Goal: Transaction & Acquisition: Purchase product/service

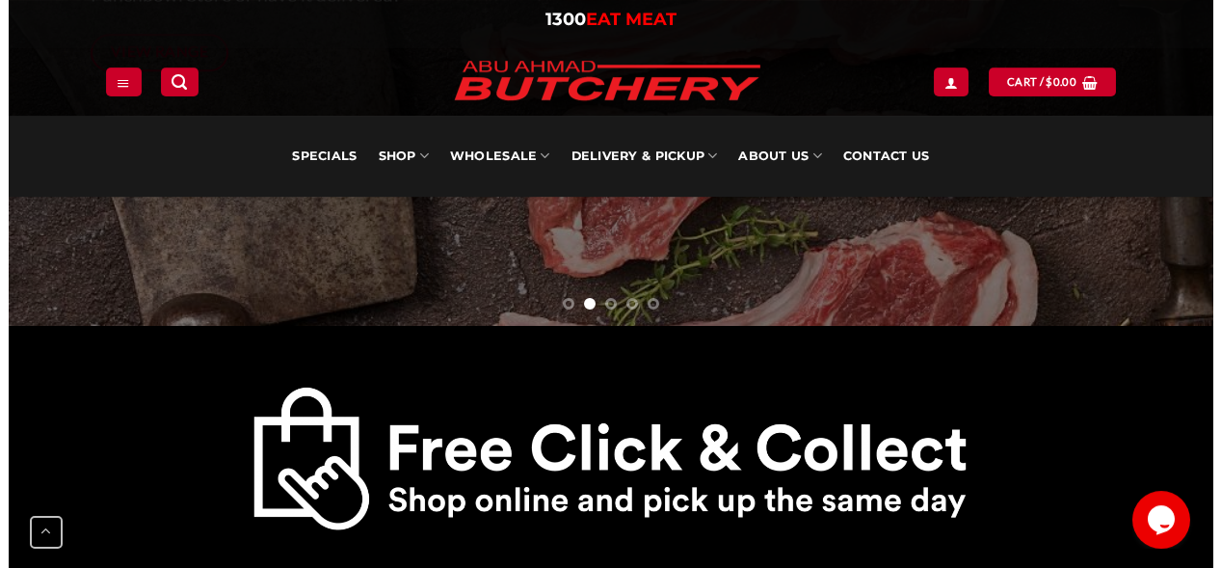
scroll to position [587, 0]
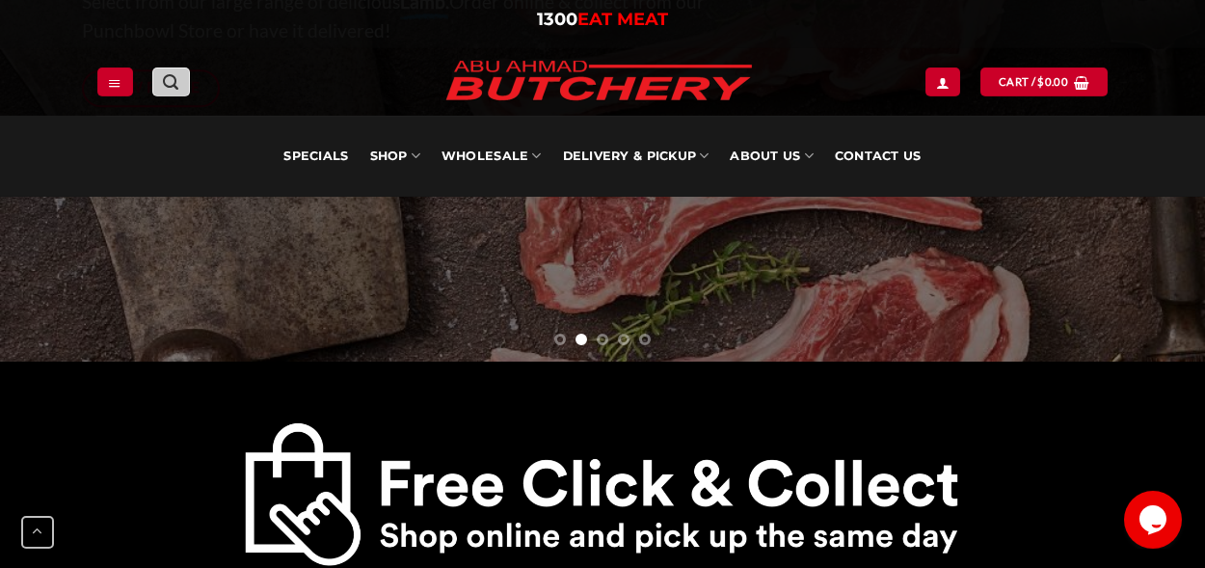
click at [173, 84] on icon "Search" at bounding box center [170, 82] width 15 height 18
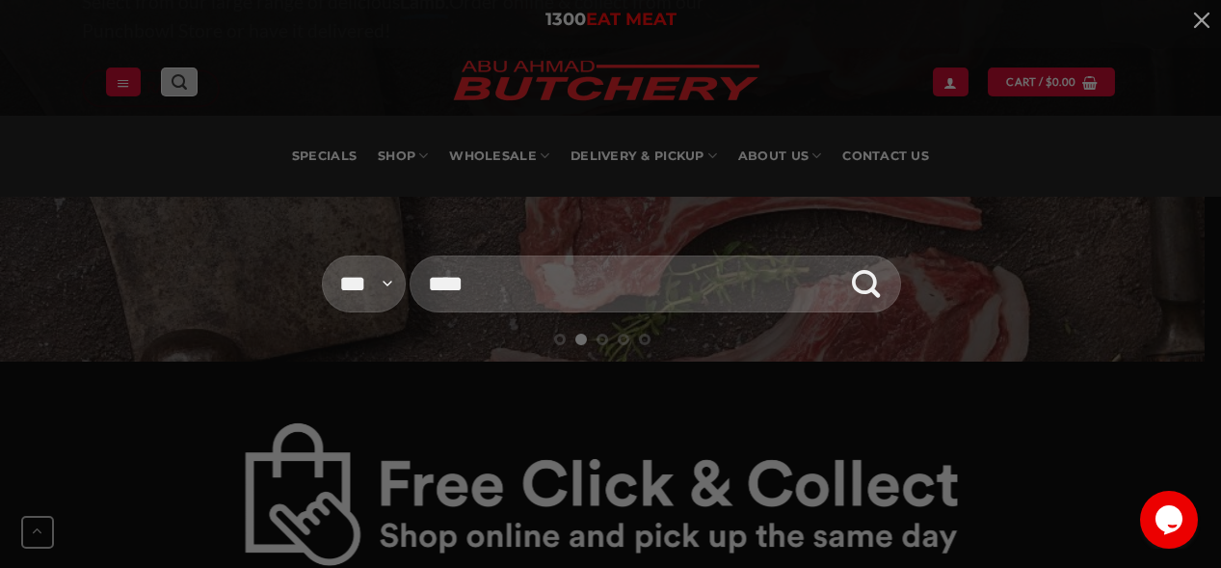
type input "****"
click at [838, 248] on button "Submit" at bounding box center [867, 284] width 59 height 73
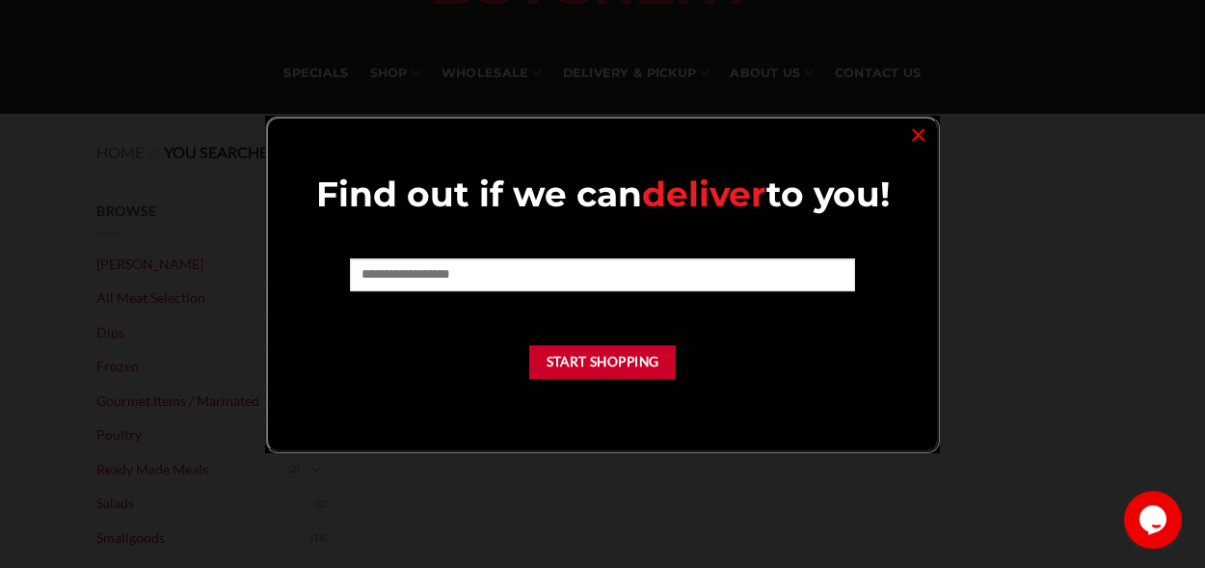
scroll to position [113, 0]
click at [917, 146] on link "×" at bounding box center [918, 133] width 28 height 26
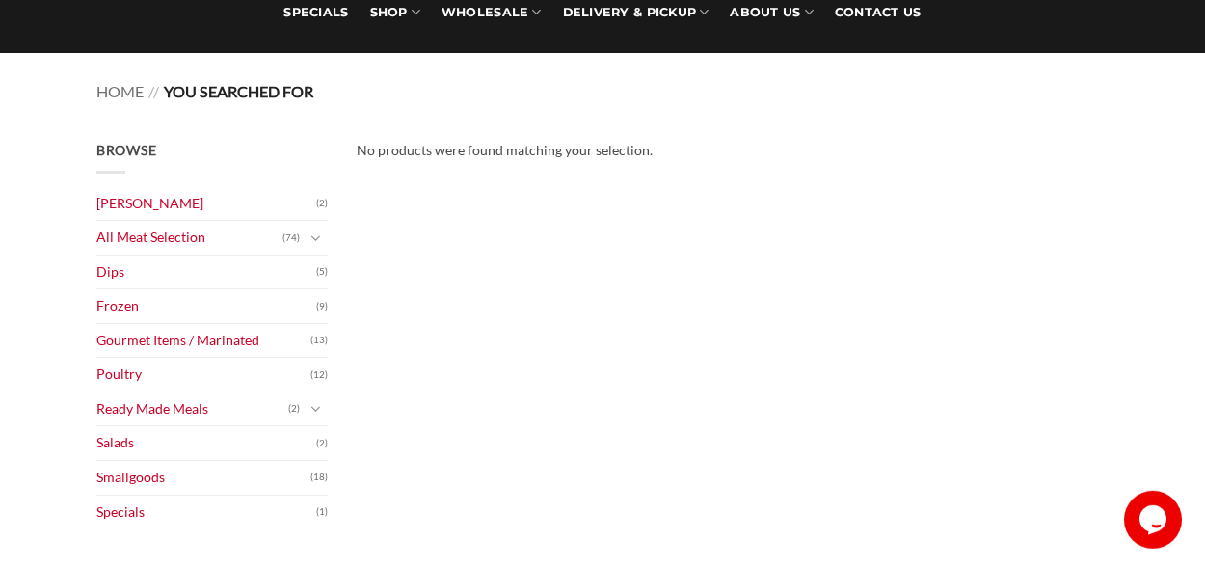
scroll to position [173, 0]
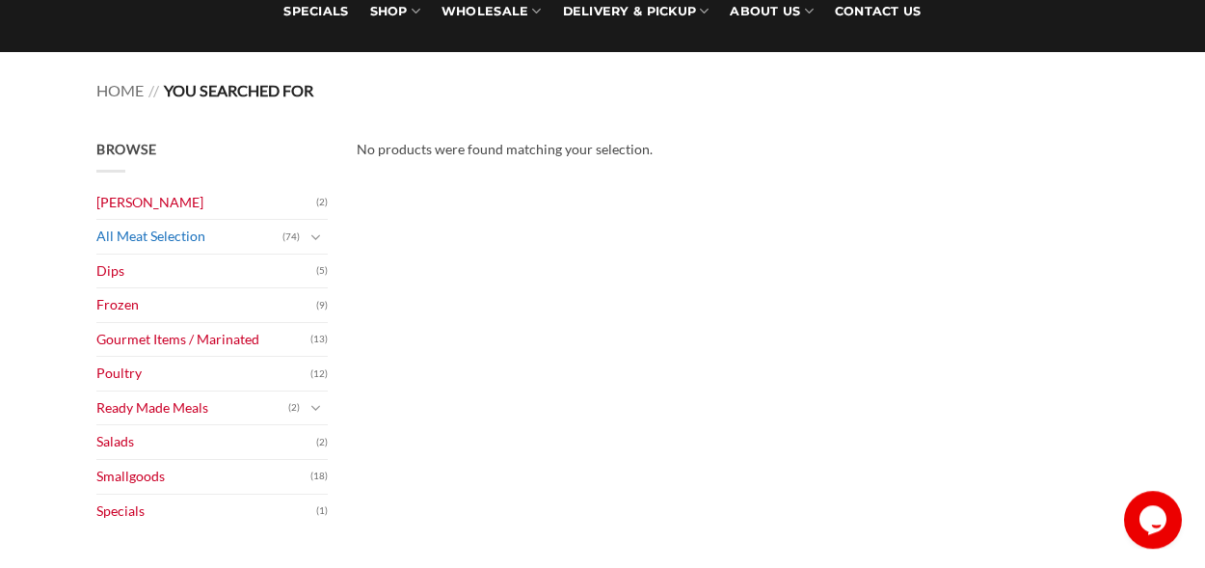
click at [152, 221] on link "All Meat Selection" at bounding box center [189, 237] width 186 height 34
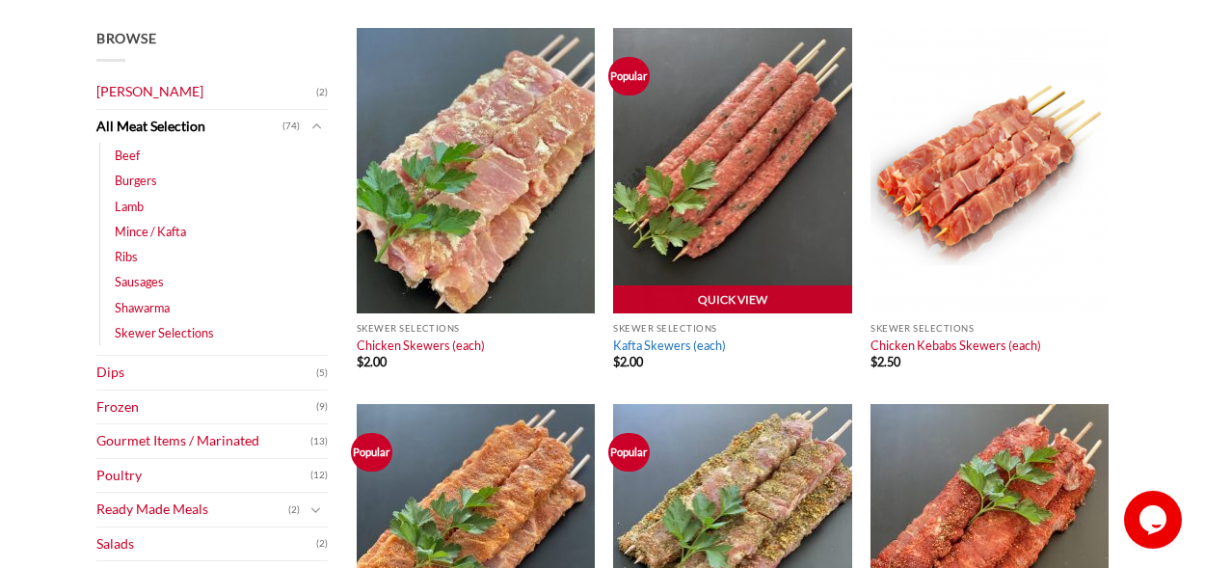
click at [641, 346] on link "Kafta Skewers (each)" at bounding box center [669, 344] width 113 height 15
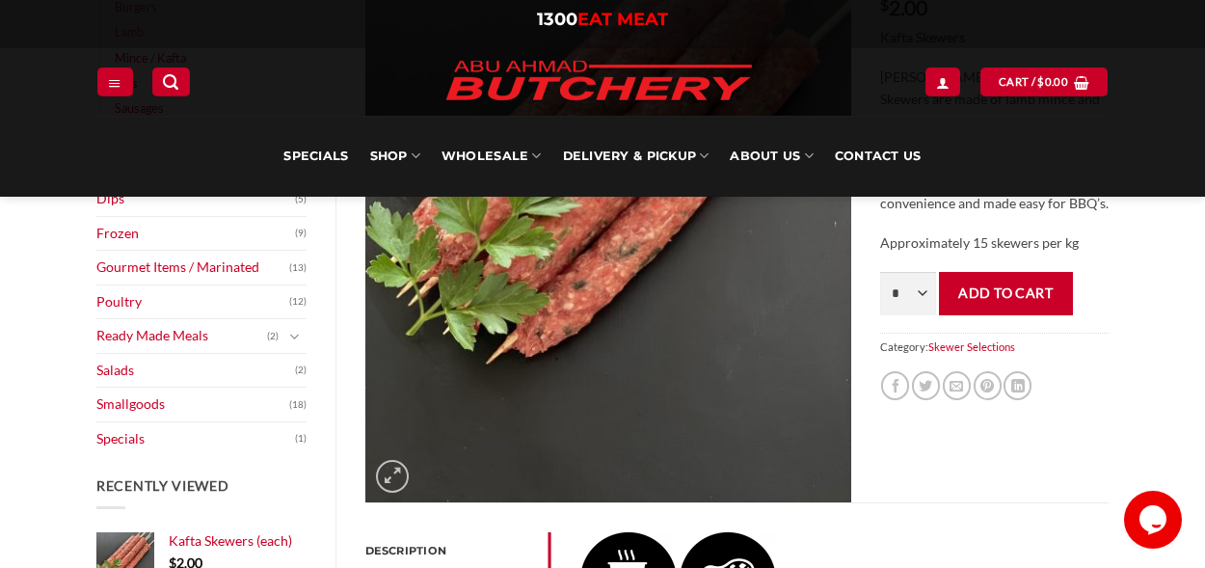
scroll to position [411, 0]
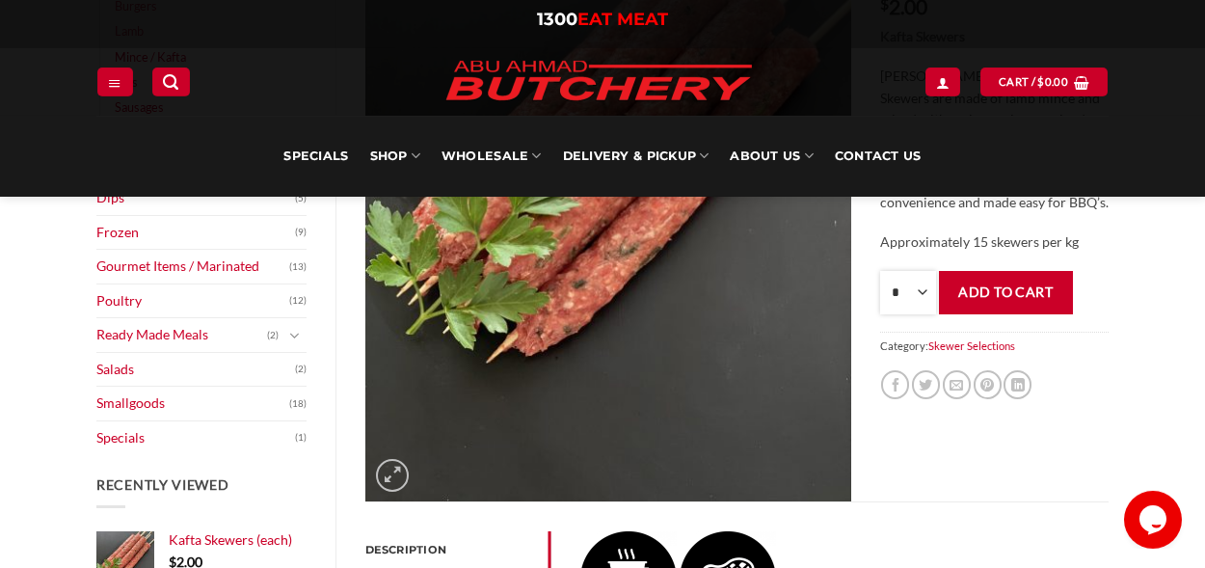
select select "**"
click option "**" at bounding box center [0, 0] width 0 height 0
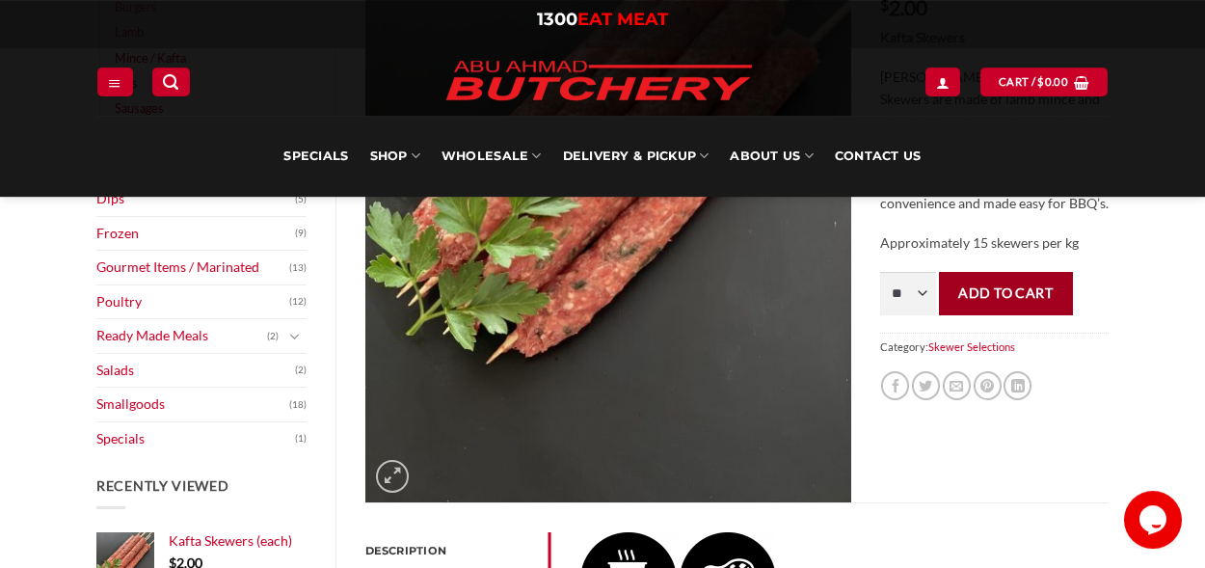
click at [998, 315] on button "Add to cart" at bounding box center [1006, 293] width 134 height 43
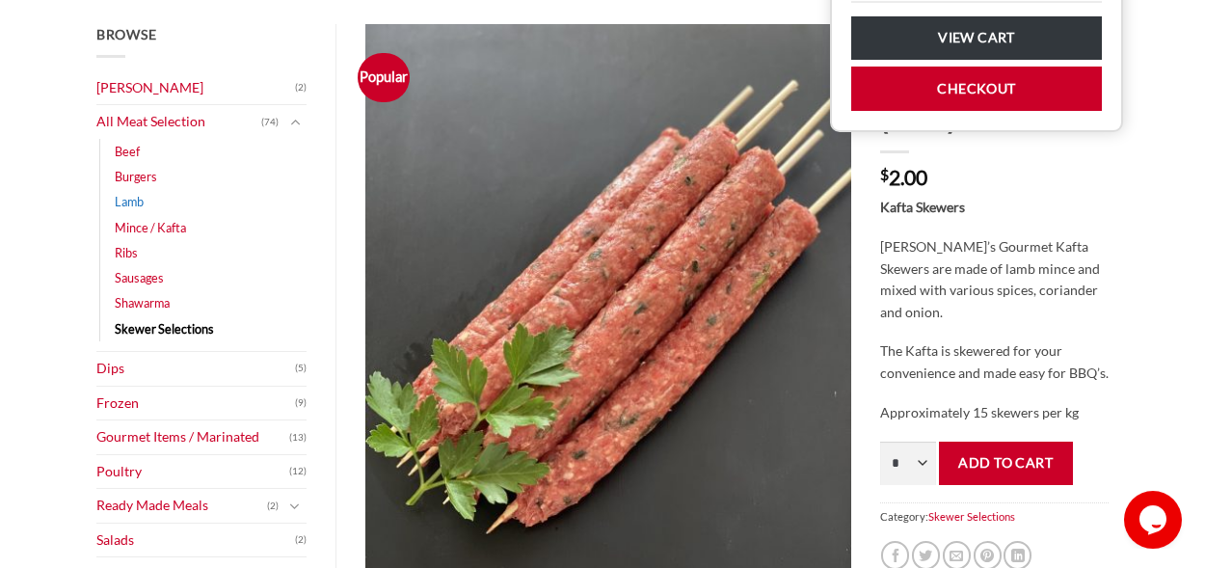
click at [138, 206] on link "Lamb" at bounding box center [129, 201] width 29 height 25
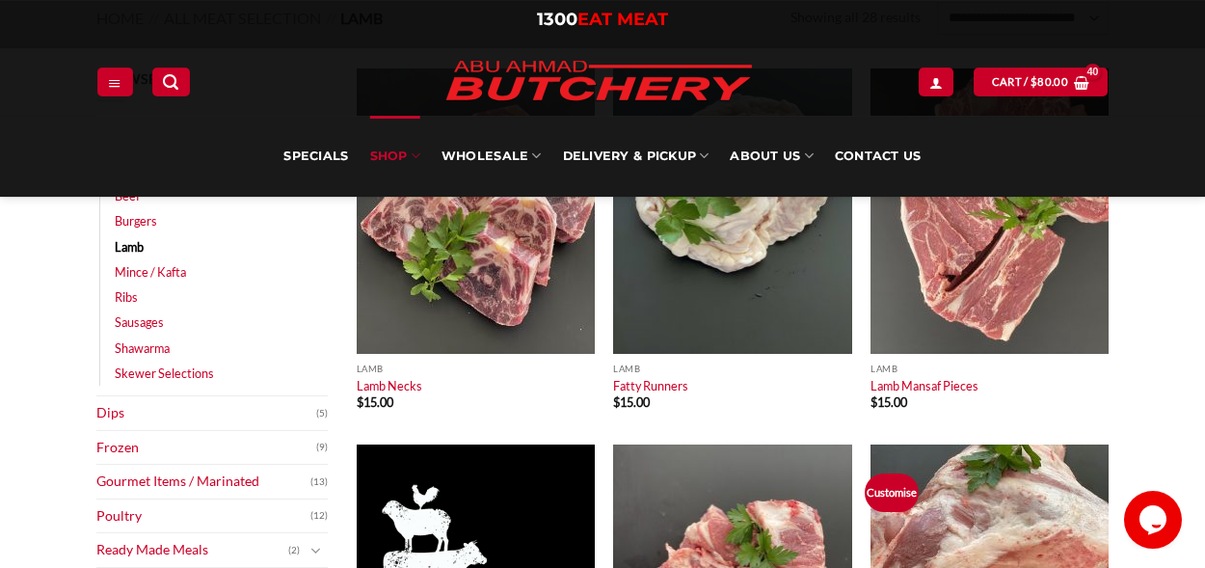
scroll to position [245, 0]
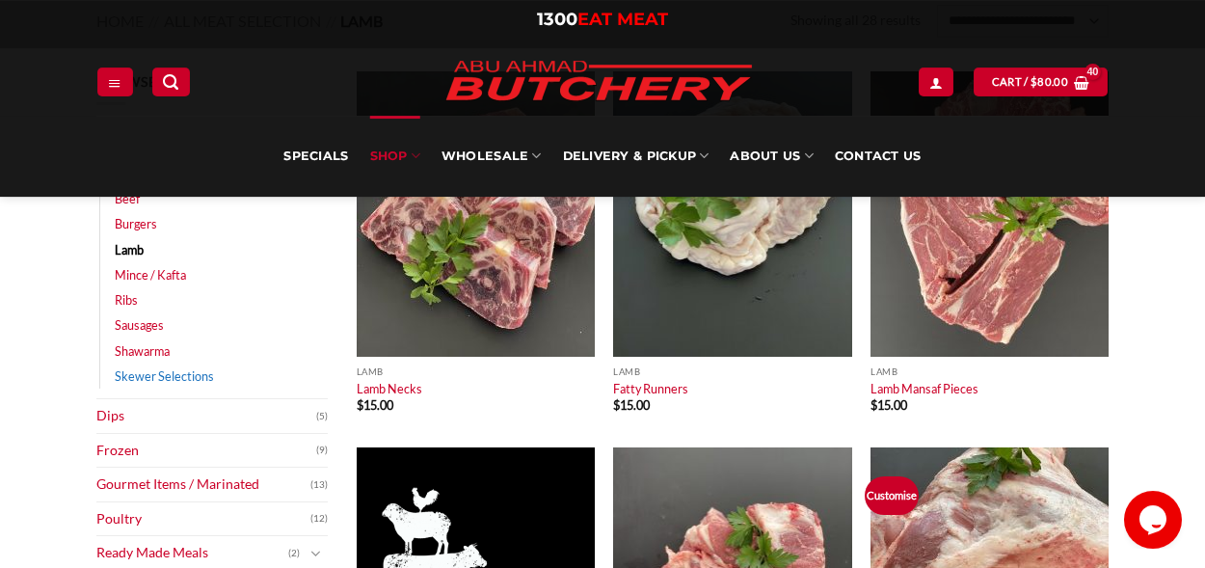
click at [140, 367] on link "Skewer Selections" at bounding box center [164, 375] width 99 height 25
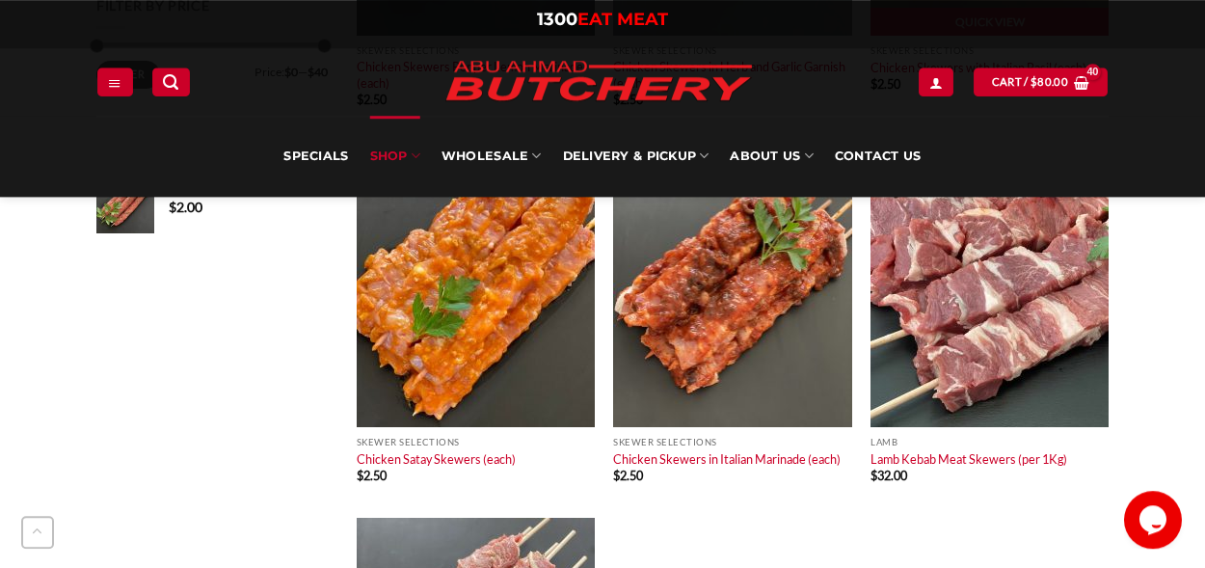
scroll to position [943, 0]
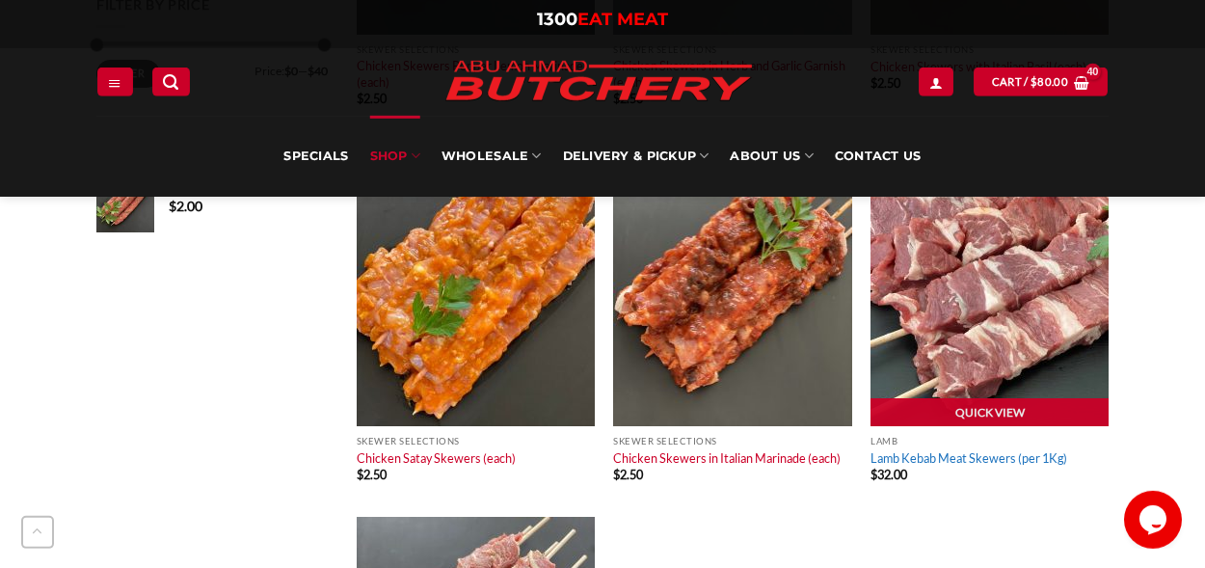
click at [960, 460] on link "Lamb Kebab Meat Skewers (per 1Kg)" at bounding box center [968, 457] width 197 height 15
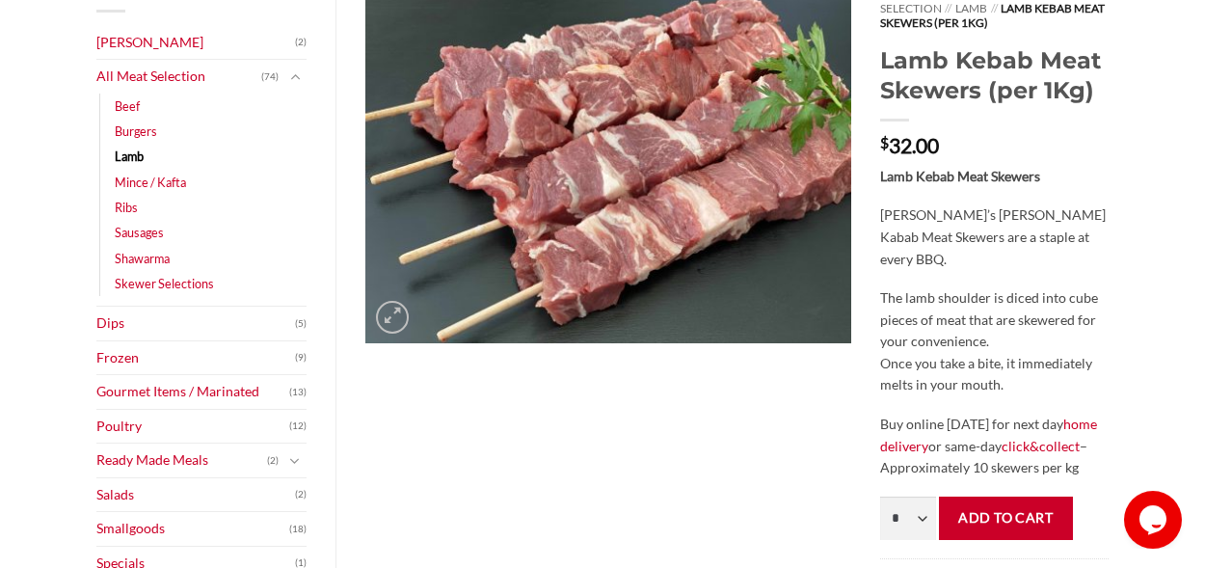
scroll to position [286, 0]
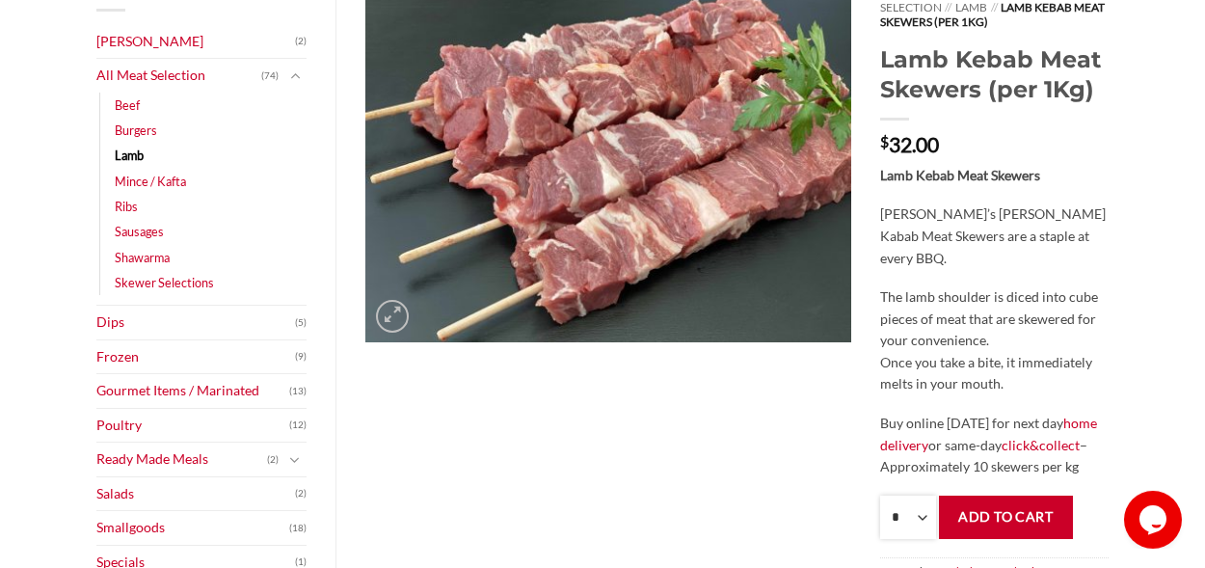
click at [880, 495] on select "* * * * * * * * * ** ** ** ** ** ** ** ** ** ** ** ** ** ** ** ** ** ** ** ** *…" at bounding box center [908, 516] width 56 height 43
click at [750, 454] on div at bounding box center [608, 321] width 515 height 686
click at [880, 495] on select "* * * * * * * * * ** ** ** ** ** ** ** ** ** ** ** ** ** ** ** ** ** ** ** ** *…" at bounding box center [908, 516] width 56 height 43
select select "*"
click option "*" at bounding box center [0, 0] width 0 height 0
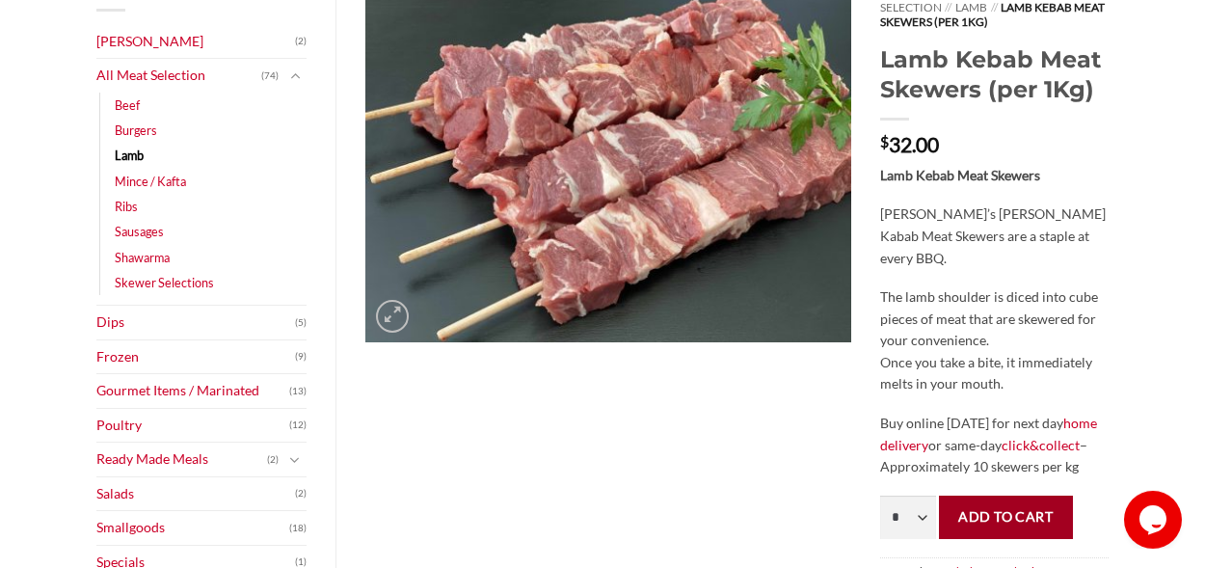
click at [981, 516] on button "Add to cart" at bounding box center [1006, 516] width 134 height 43
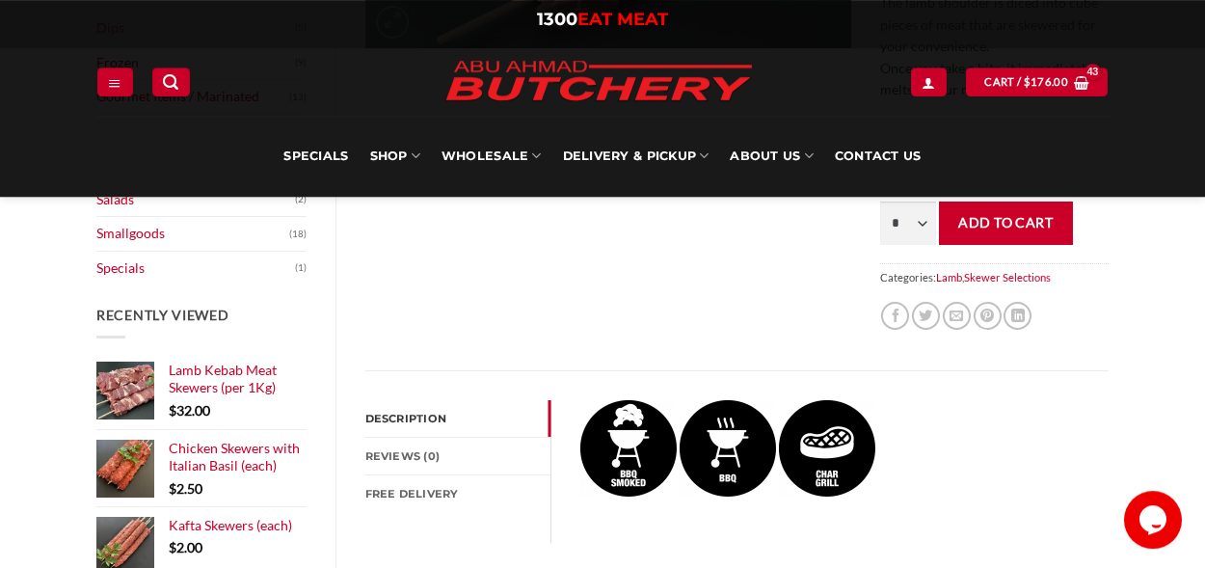
scroll to position [514, 0]
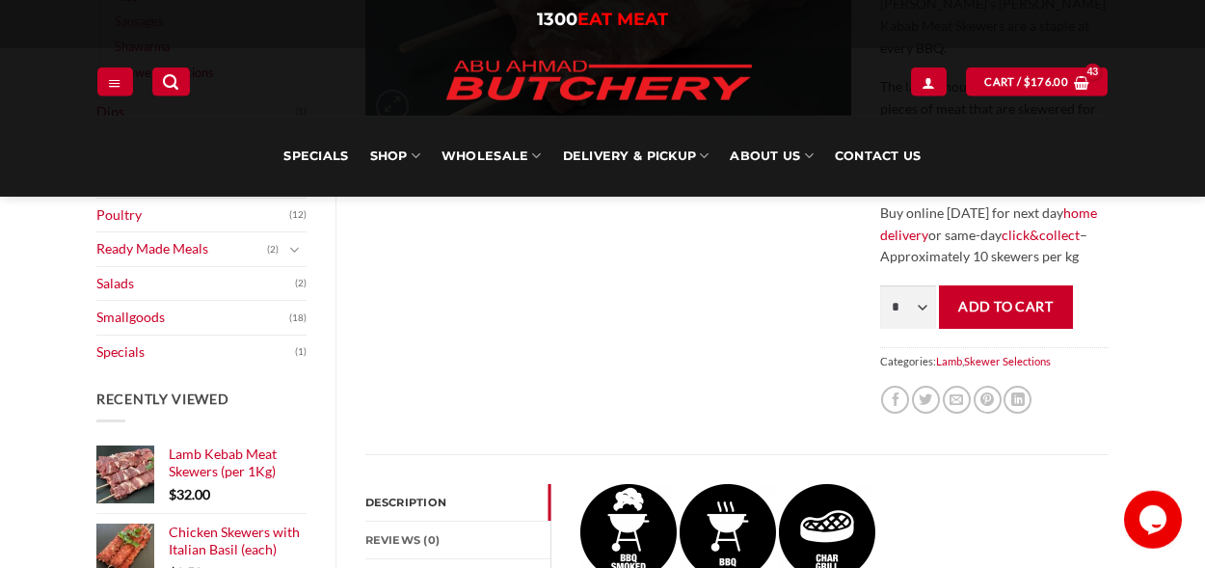
click at [34, 448] on div "Browse Abu Ahmad Butchery (2) All Meat Selection (74) Beef (18) Burgers (4) Lam…" at bounding box center [602, 436] width 1205 height 1337
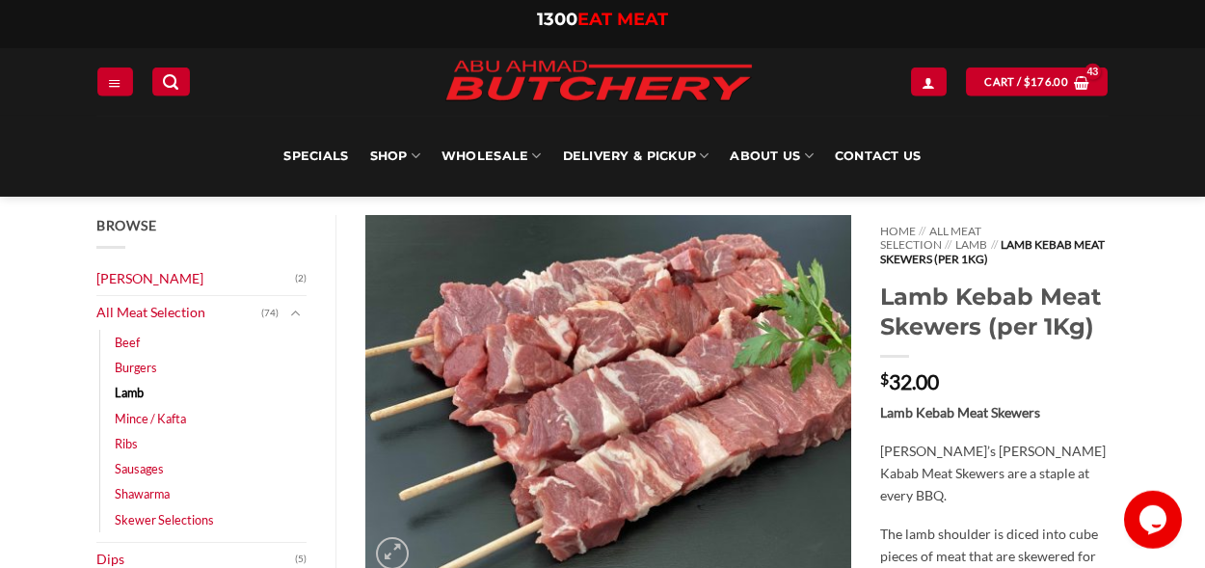
scroll to position [0, 0]
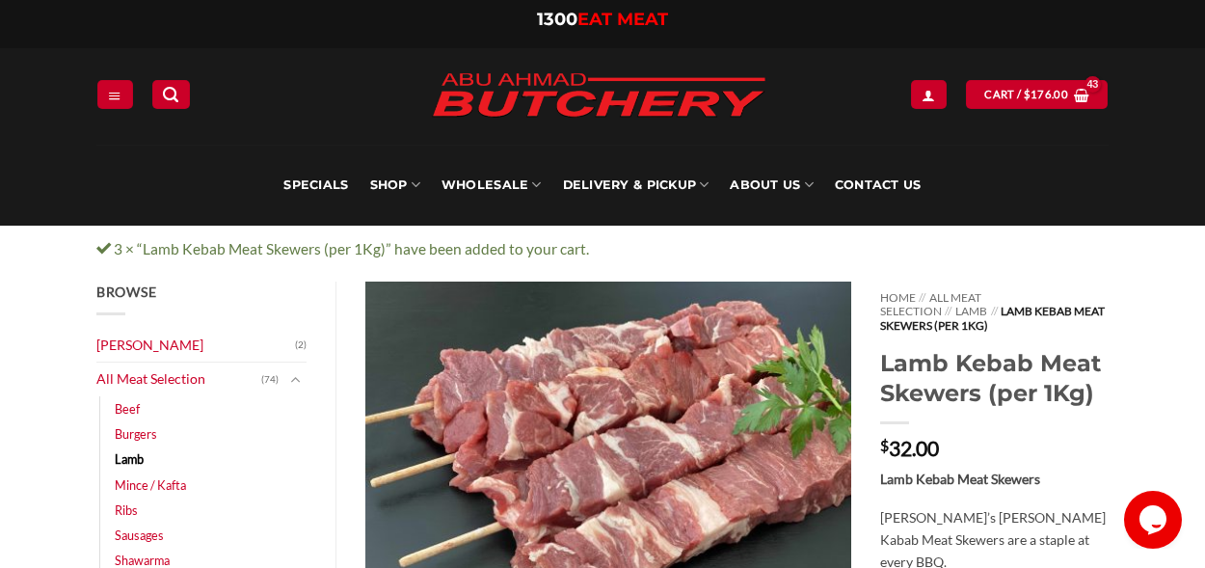
click at [126, 459] on link "Lamb" at bounding box center [129, 458] width 29 height 25
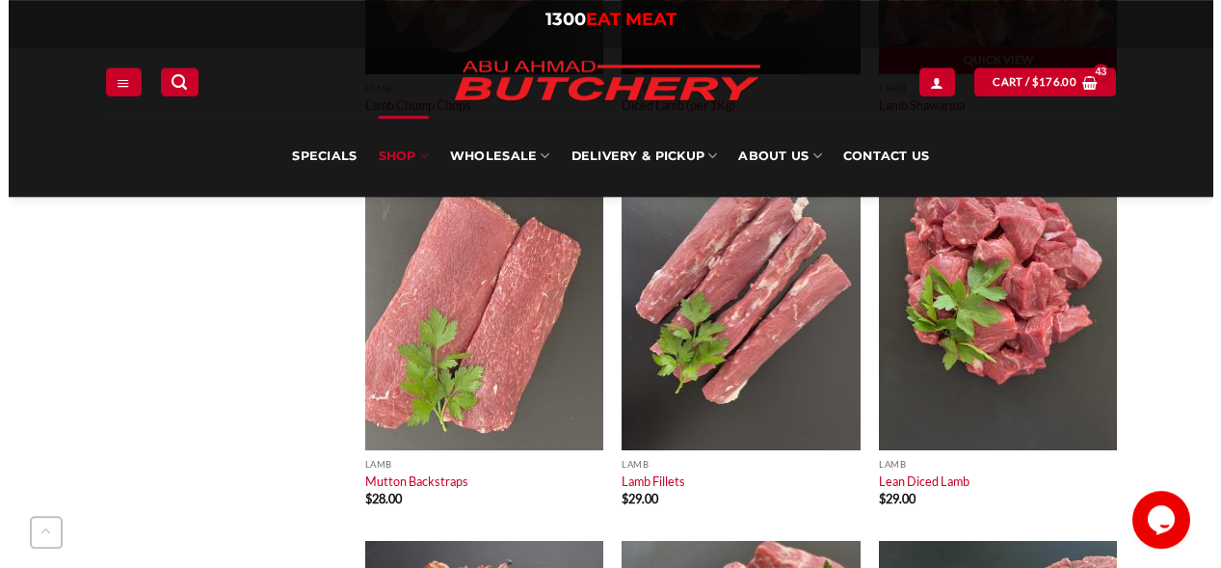
scroll to position [2407, 0]
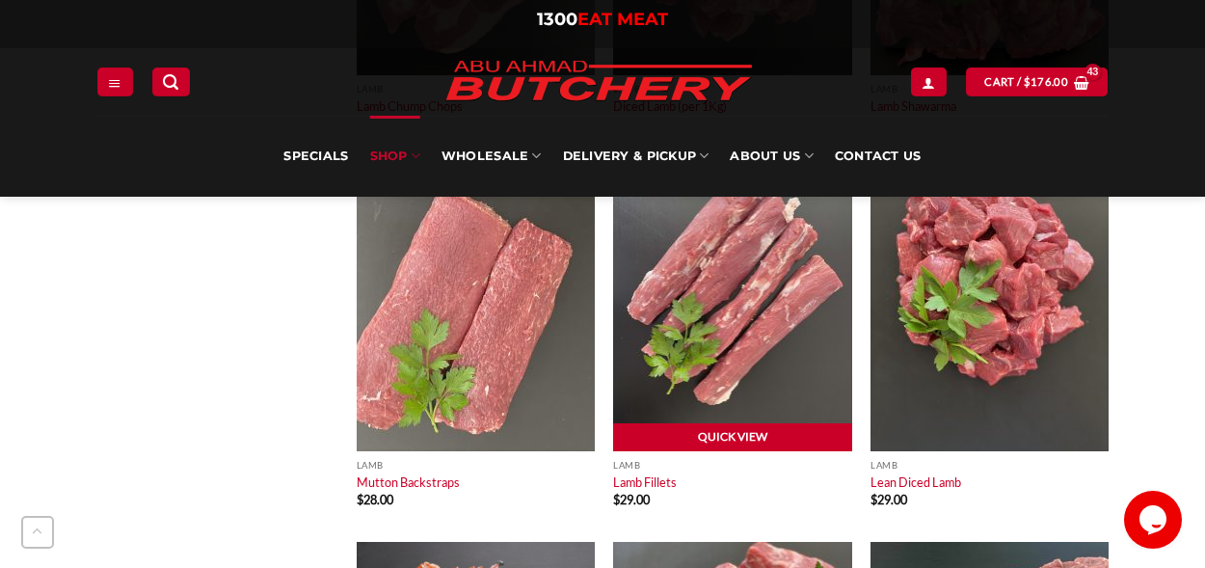
click at [700, 431] on link "Quick View" at bounding box center [732, 437] width 238 height 29
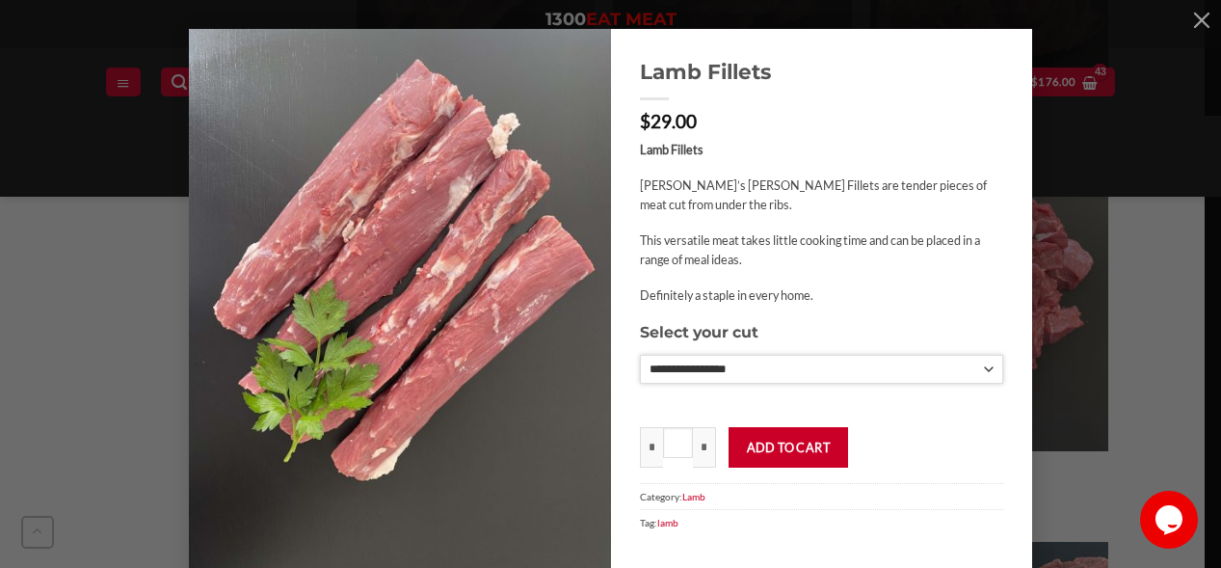
click at [640, 355] on select "**********" at bounding box center [822, 370] width 364 height 30
select select "*"
click option "**********" at bounding box center [0, 0] width 0 height 0
click at [757, 462] on button "Add to cart" at bounding box center [789, 447] width 120 height 40
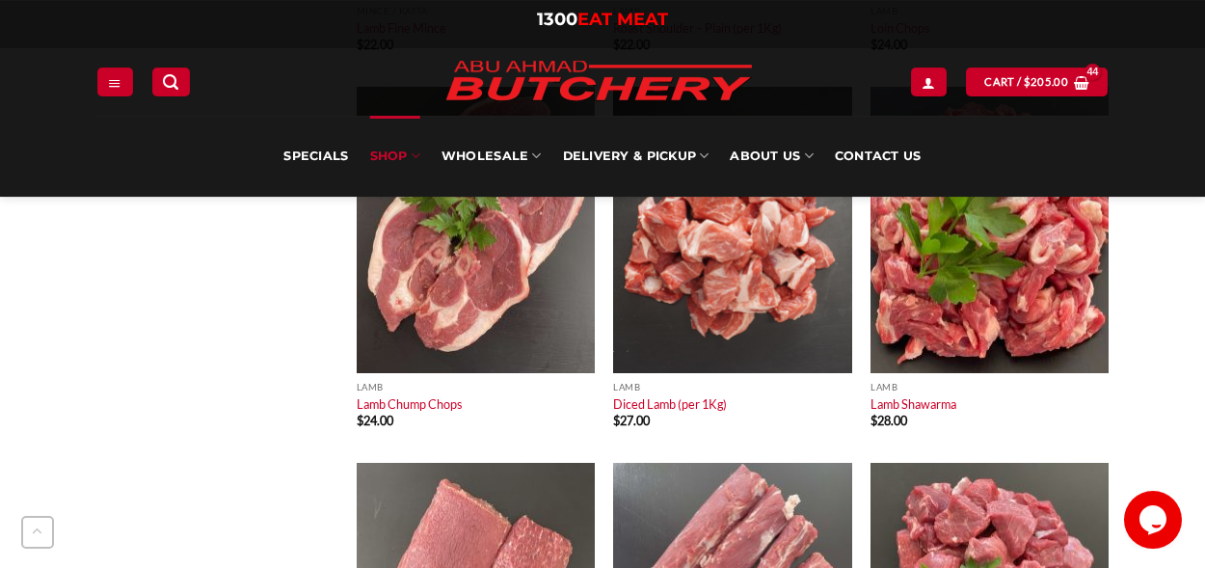
scroll to position [2154, 0]
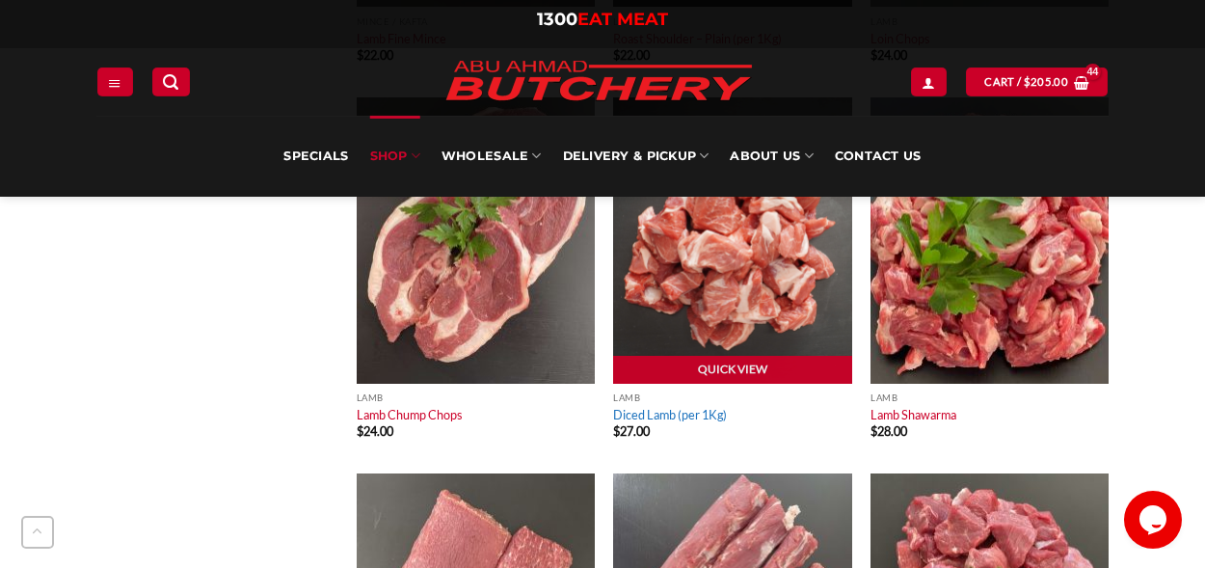
click at [651, 412] on link "Diced Lamb (per 1Kg)" at bounding box center [670, 414] width 114 height 15
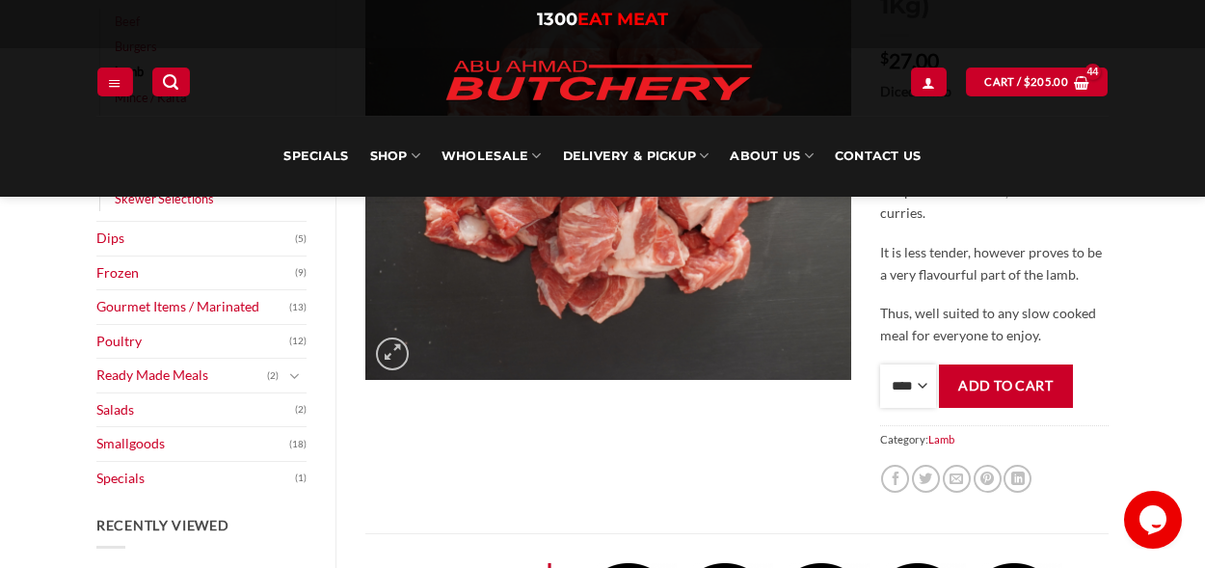
select select "*"
click option "*" at bounding box center [0, 0] width 0 height 0
click at [995, 367] on button "Add to cart" at bounding box center [1006, 385] width 134 height 43
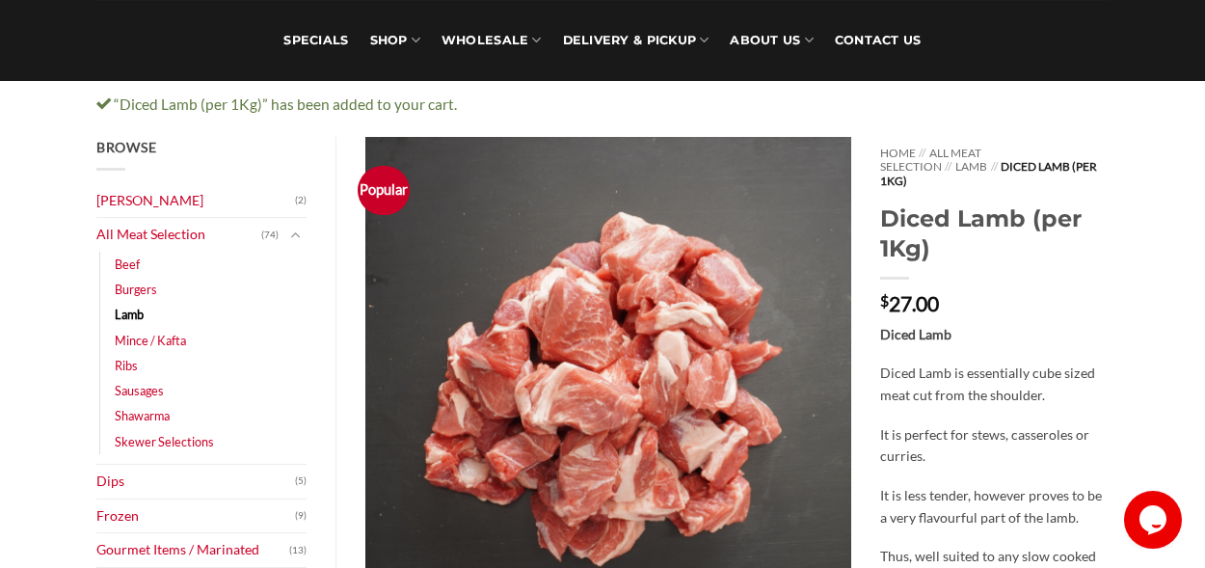
scroll to position [146, 0]
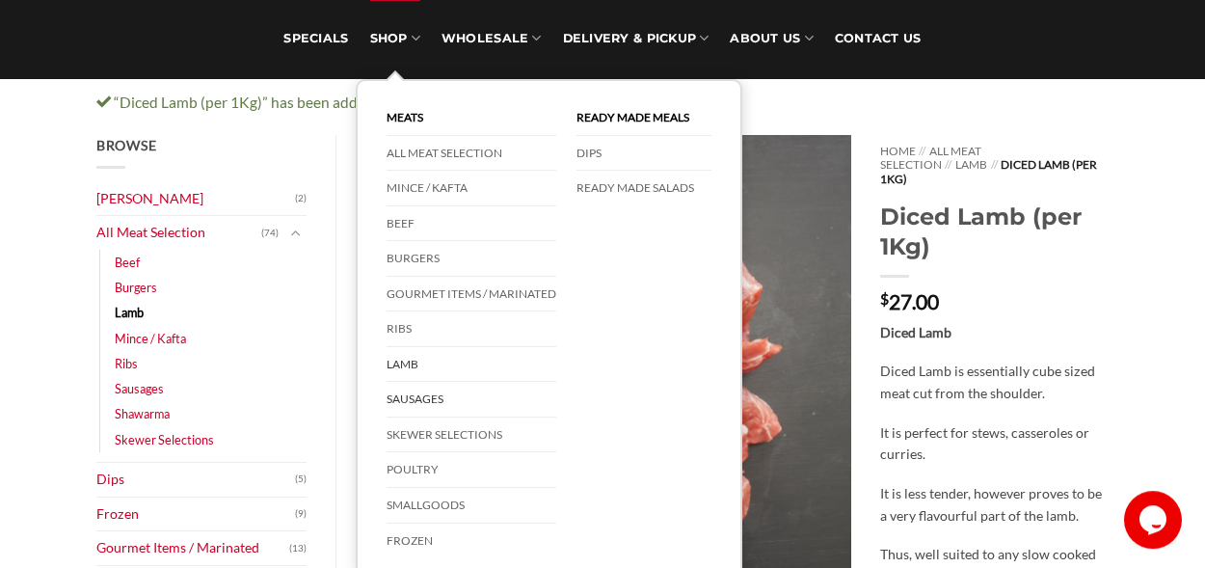
click at [410, 395] on link "Sausages" at bounding box center [471, 400] width 170 height 36
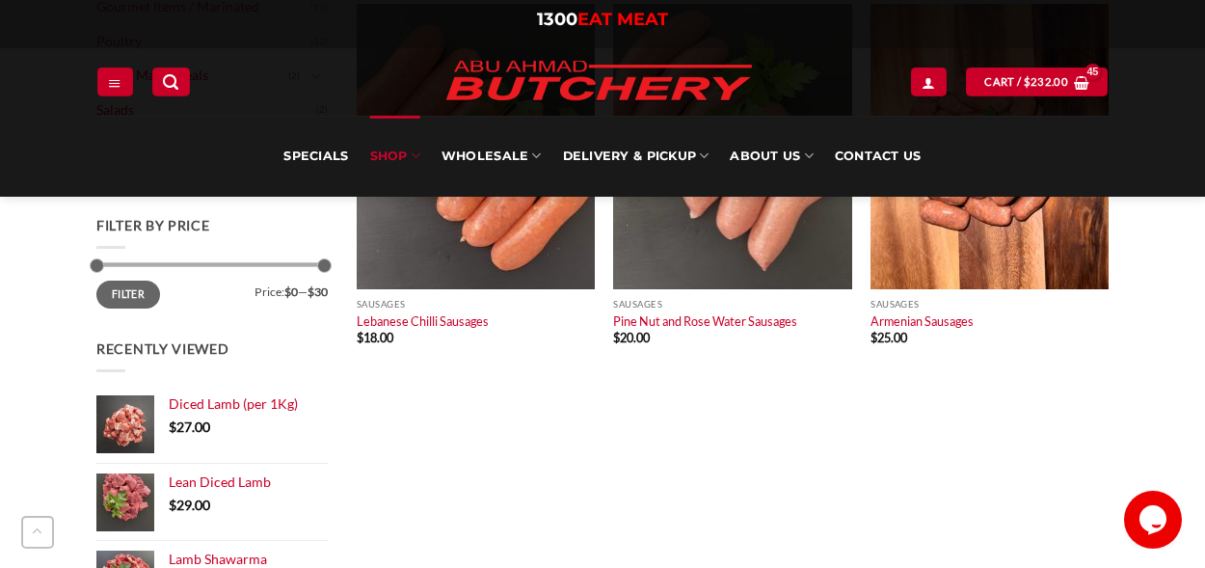
scroll to position [653, 0]
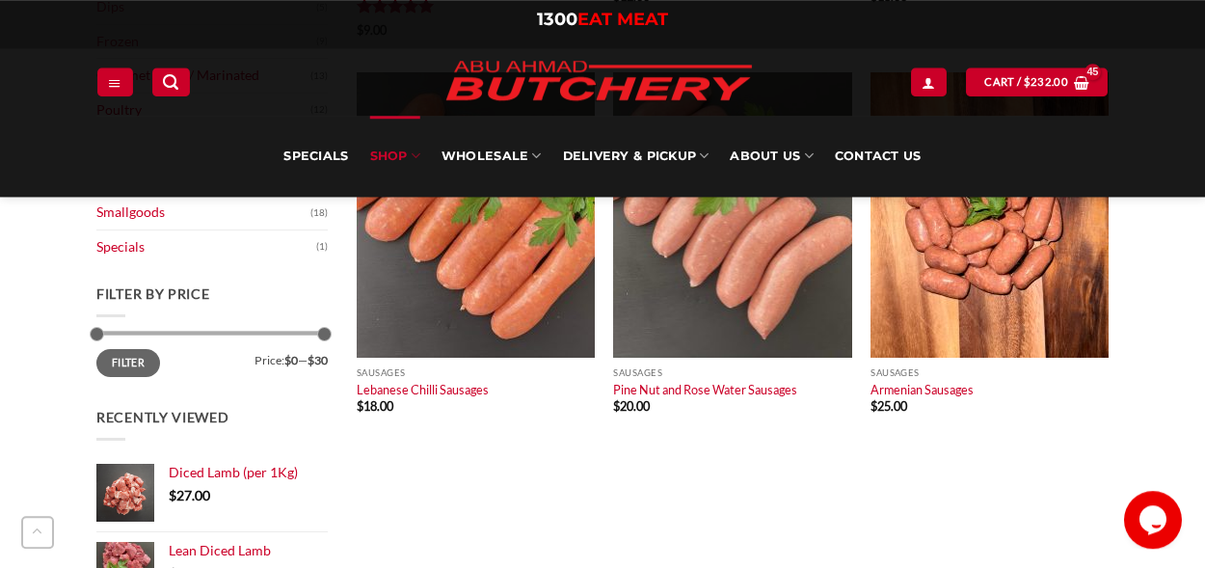
click at [410, 395] on link "Lebanese Chilli Sausages" at bounding box center [423, 389] width 132 height 15
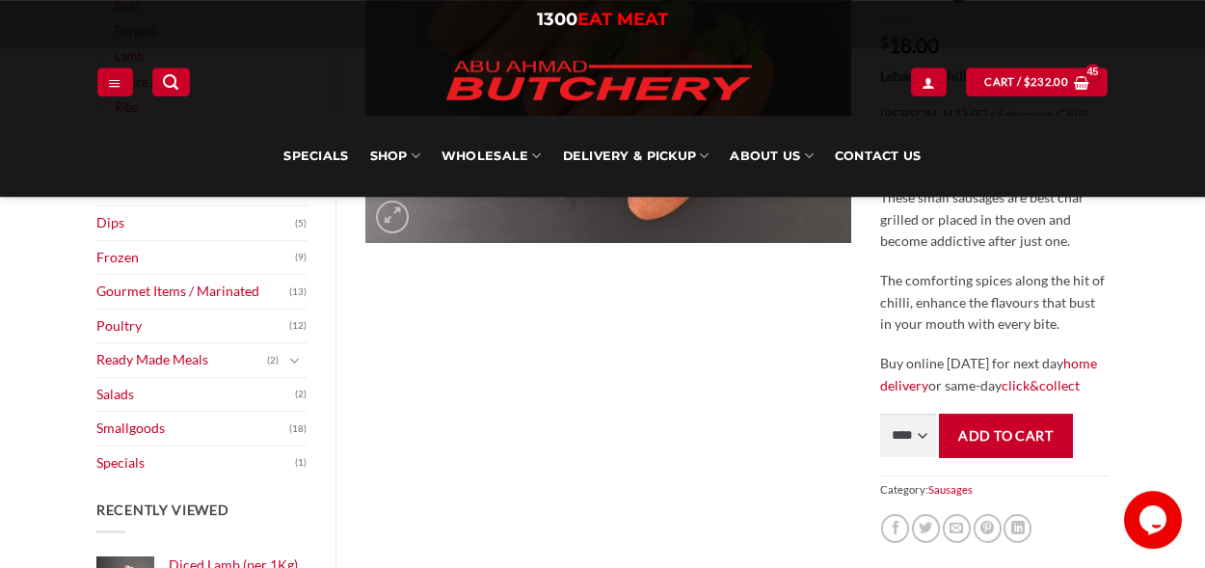
scroll to position [401, 0]
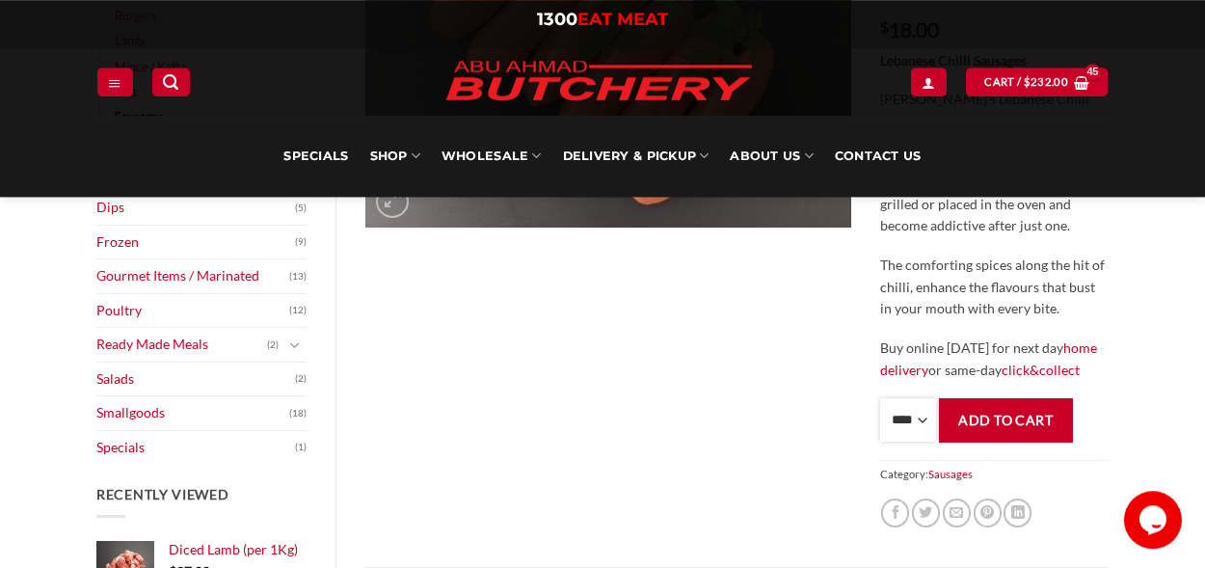
click at [880, 398] on select "**** * *** * *** * *** * *** * *** * *** * *** * *** * *** ** **** ** **** ** *…" at bounding box center [908, 419] width 56 height 43
select select "*"
click option "*" at bounding box center [0, 0] width 0 height 0
click at [996, 423] on button "Add to cart" at bounding box center [1006, 419] width 134 height 43
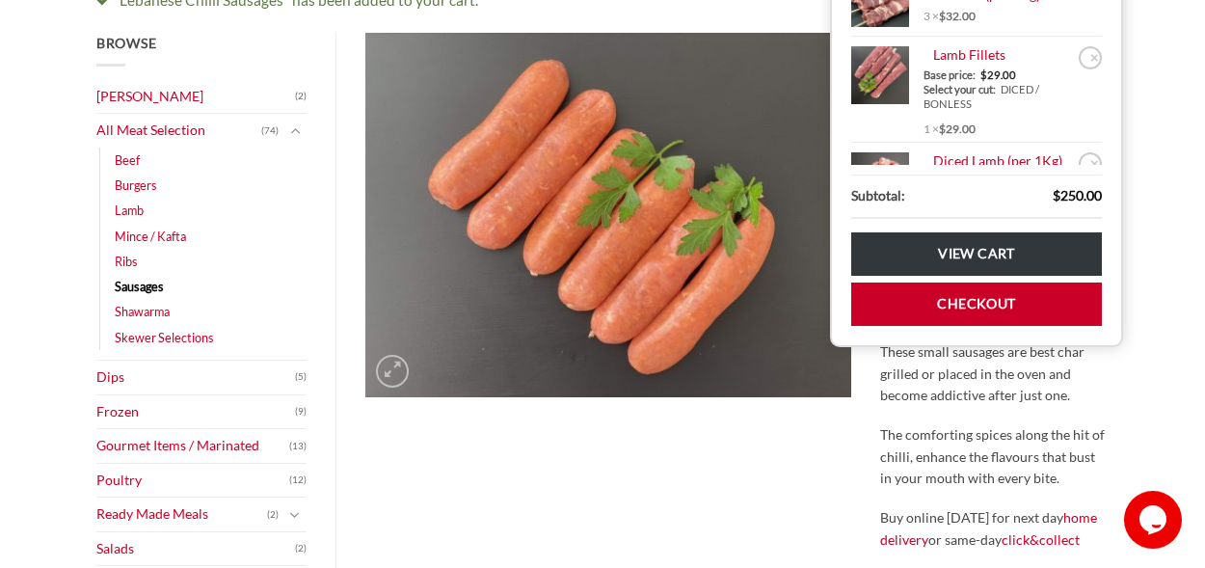
scroll to position [250, 0]
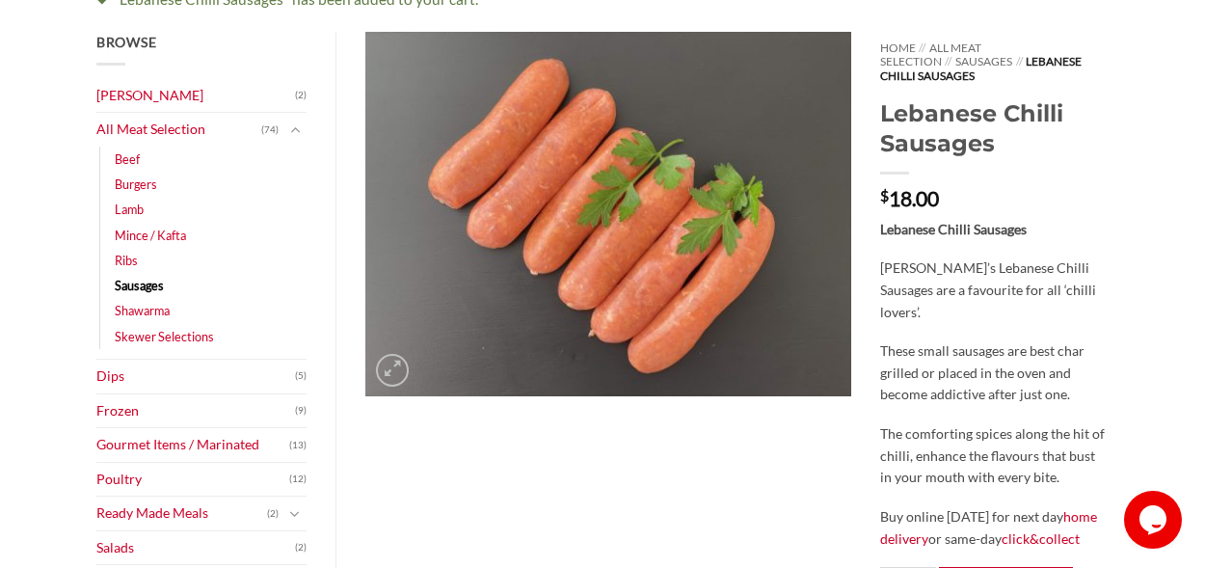
click at [146, 288] on link "Sausages" at bounding box center [139, 285] width 49 height 25
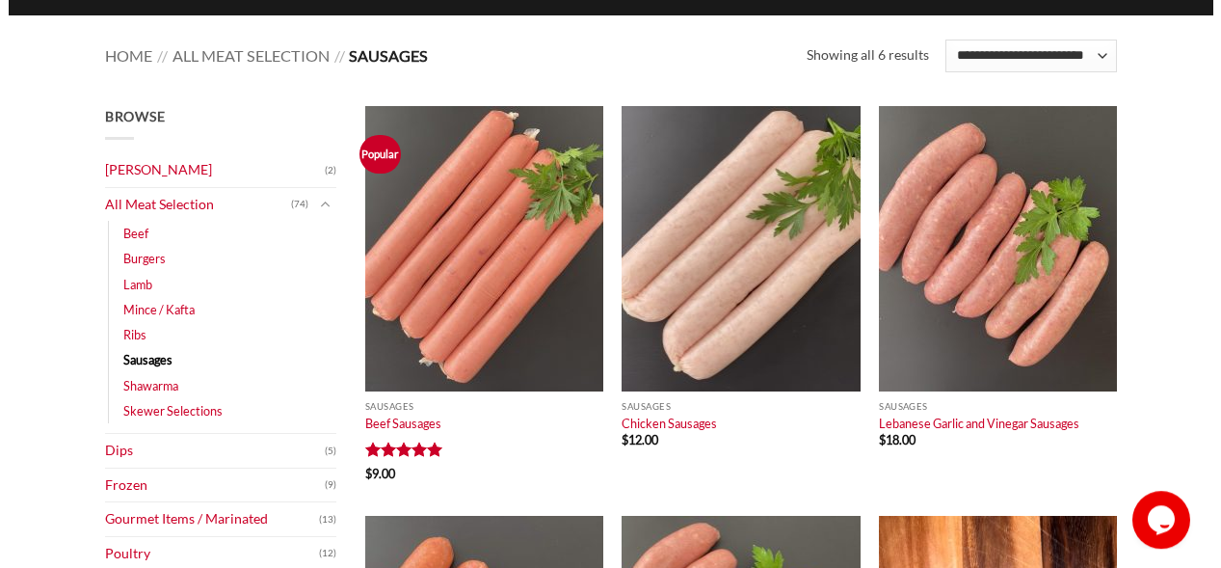
scroll to position [253, 0]
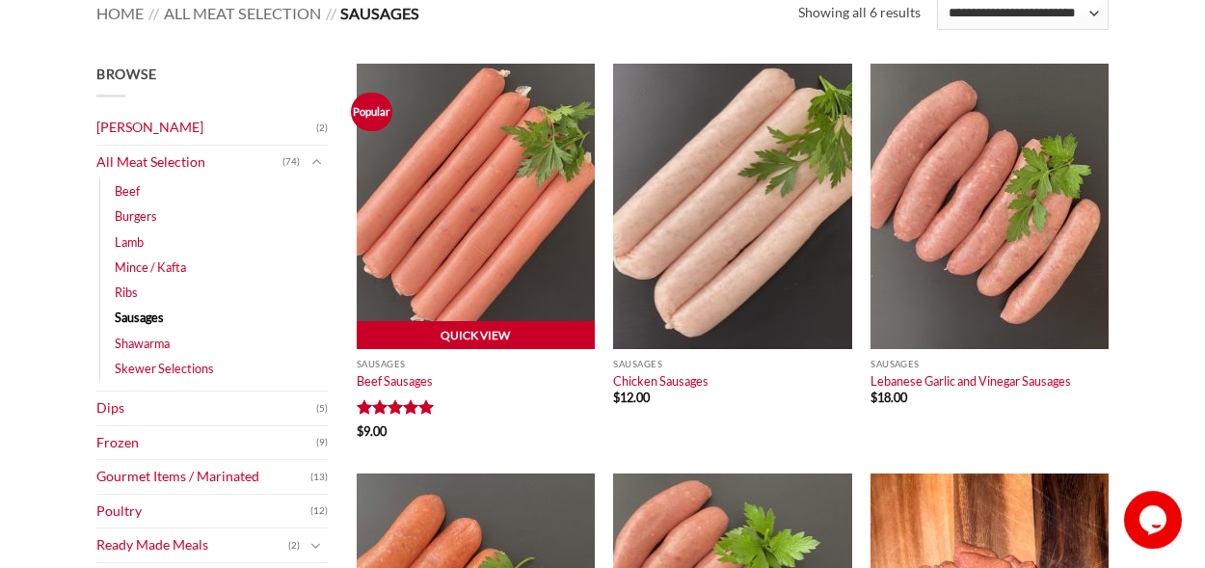
click at [468, 335] on link "Quick View" at bounding box center [476, 335] width 238 height 29
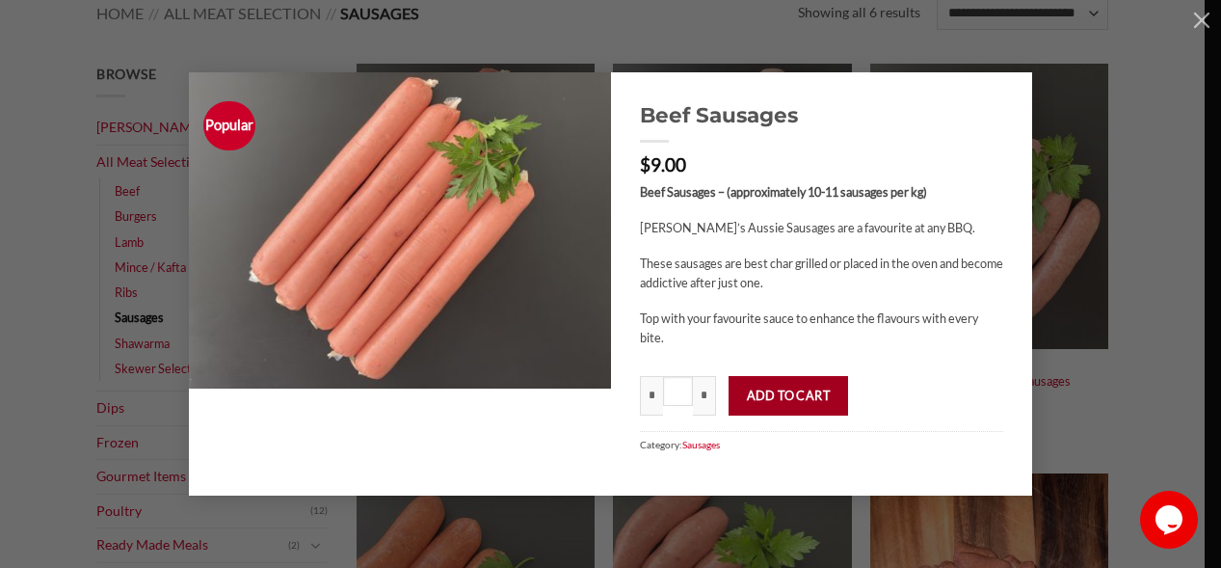
click at [809, 407] on button "Add to cart" at bounding box center [789, 396] width 120 height 40
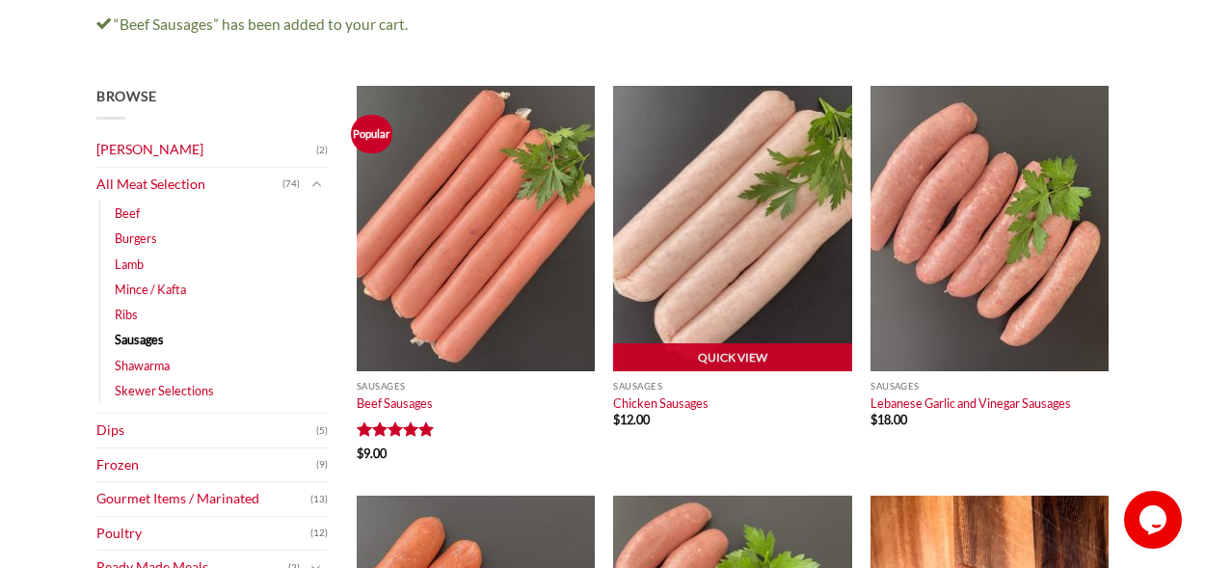
scroll to position [287, 0]
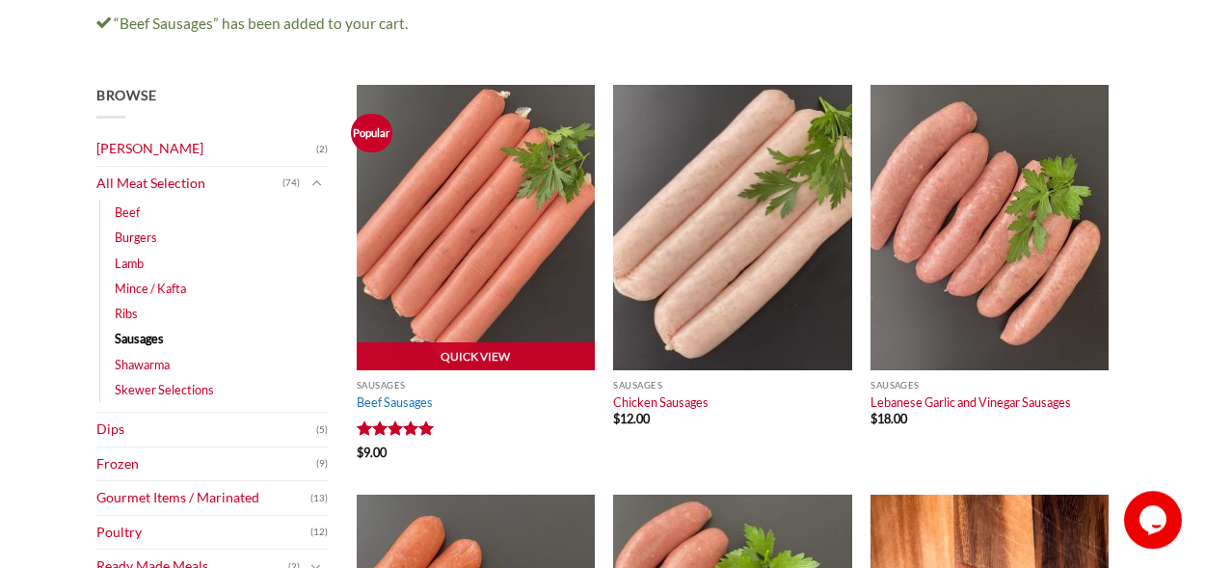
click at [383, 405] on link "Beef Sausages" at bounding box center [395, 401] width 76 height 15
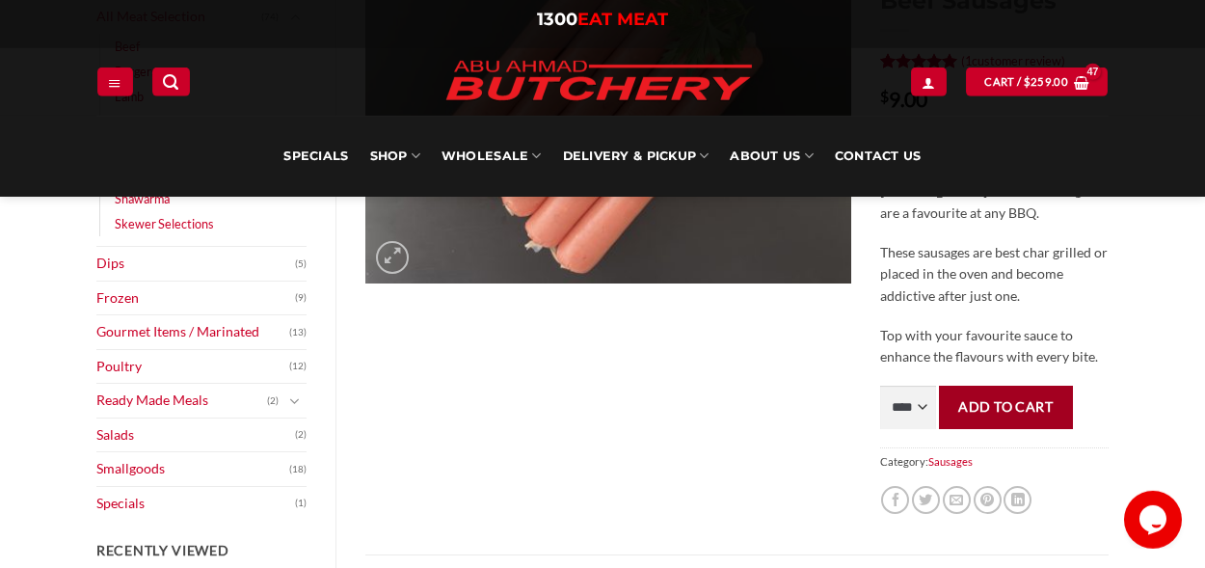
click at [992, 386] on button "Add to cart" at bounding box center [1006, 407] width 134 height 43
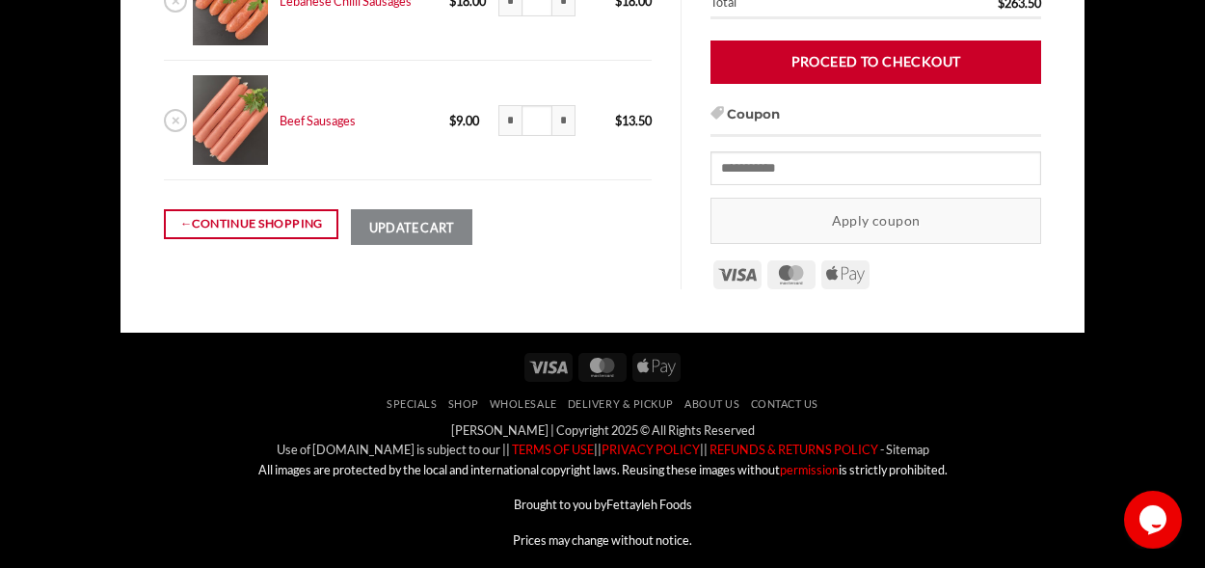
scroll to position [857, 0]
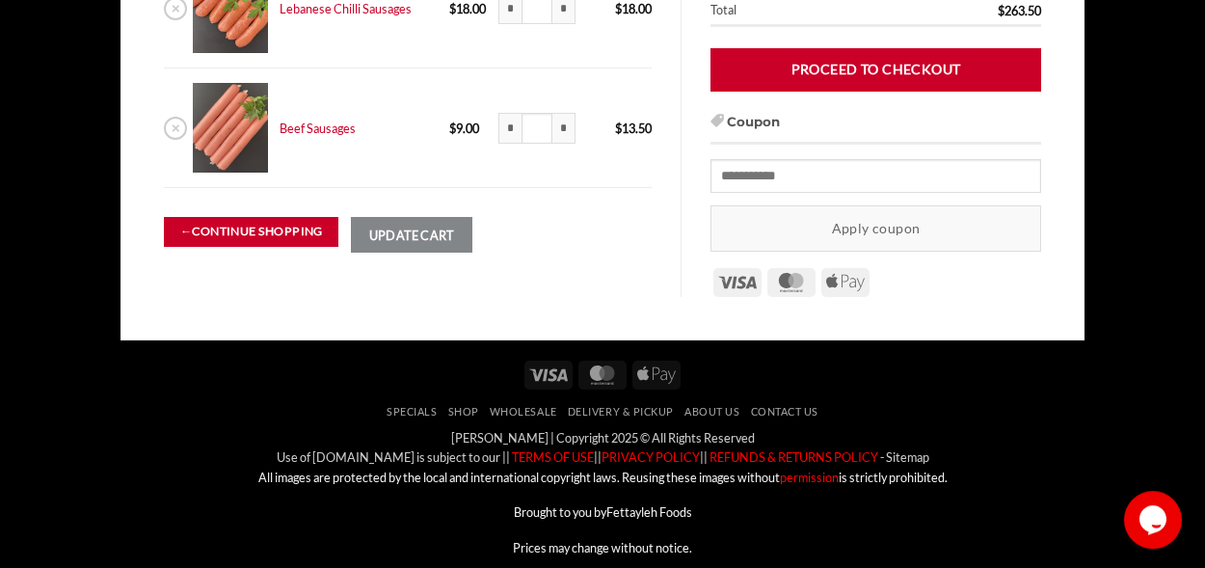
click at [259, 233] on link "← Continue shopping" at bounding box center [251, 232] width 174 height 30
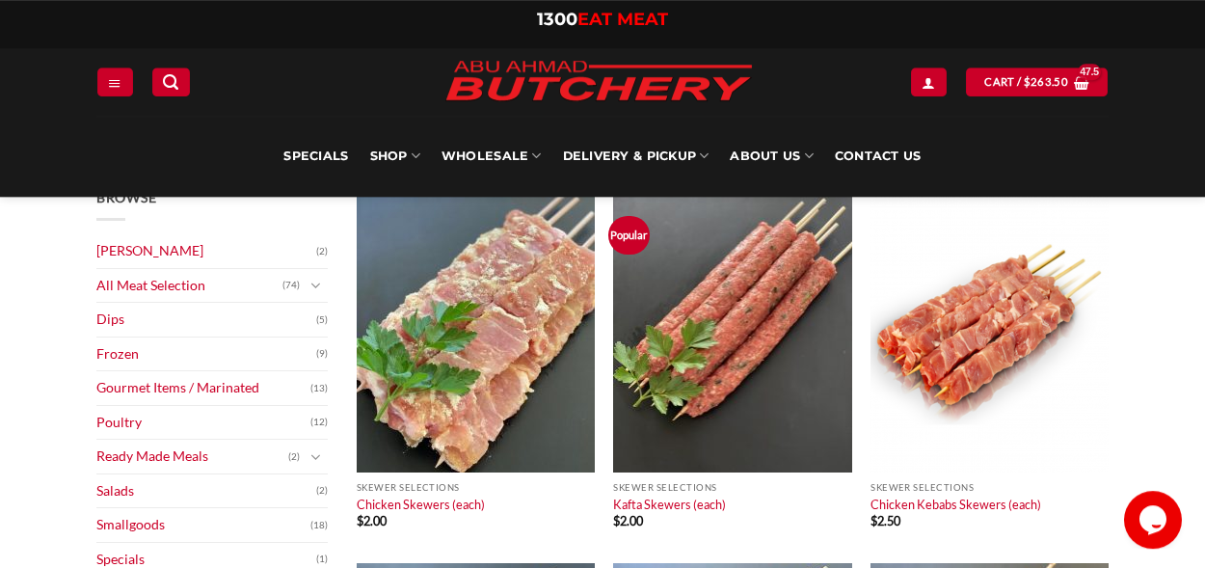
scroll to position [127, 0]
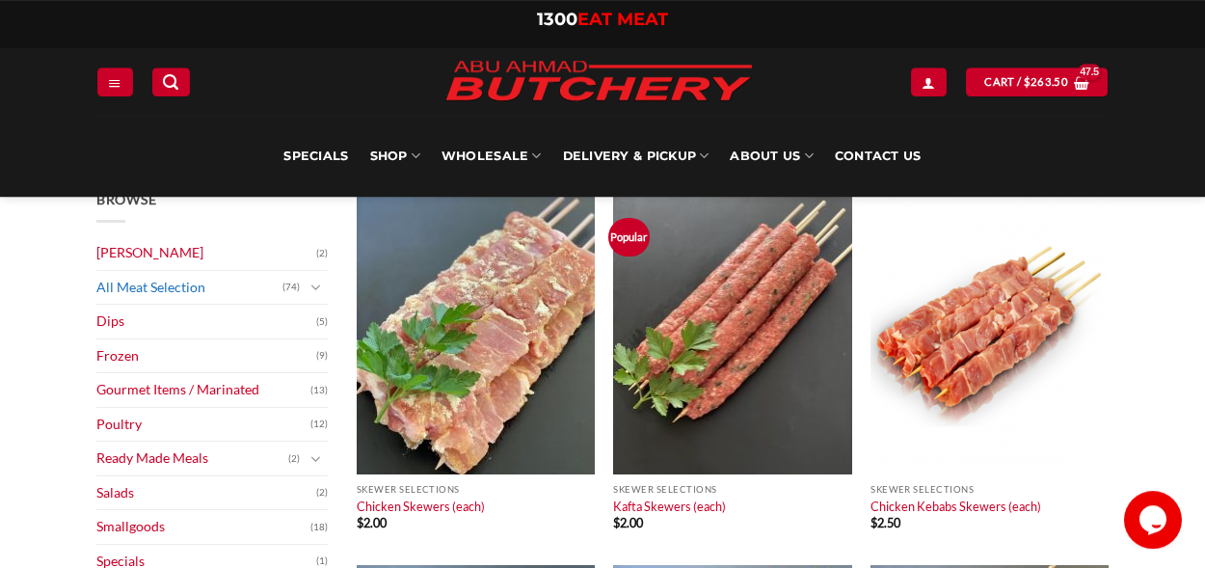
click at [161, 280] on link "All Meat Selection" at bounding box center [189, 288] width 186 height 34
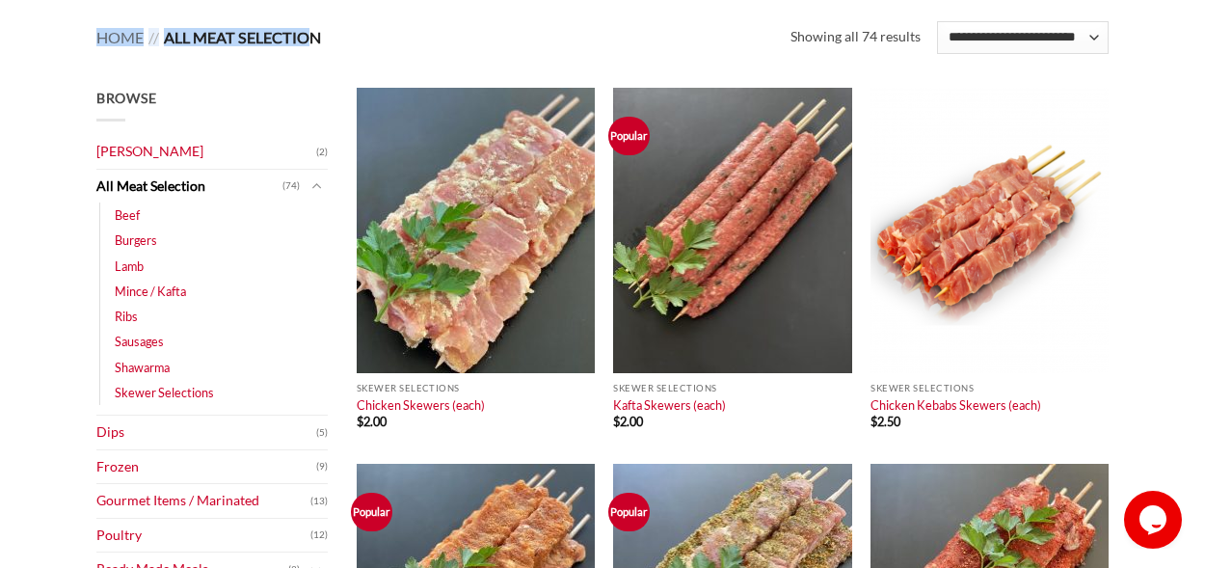
scroll to position [229, 0]
click at [174, 287] on link "Mince / Kafta" at bounding box center [150, 290] width 71 height 25
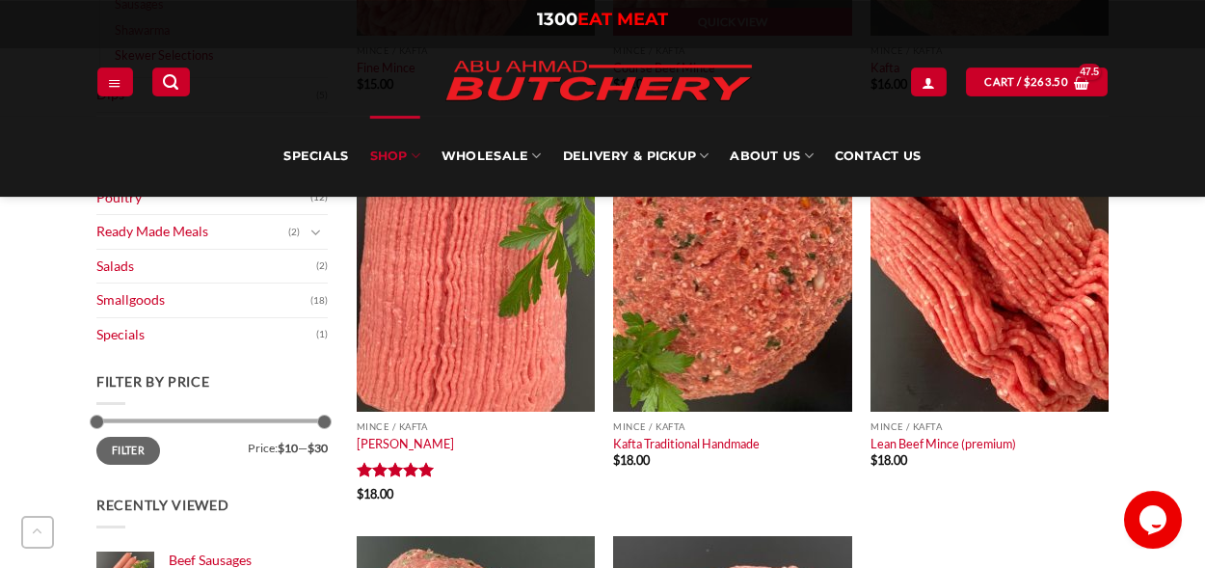
scroll to position [613, 0]
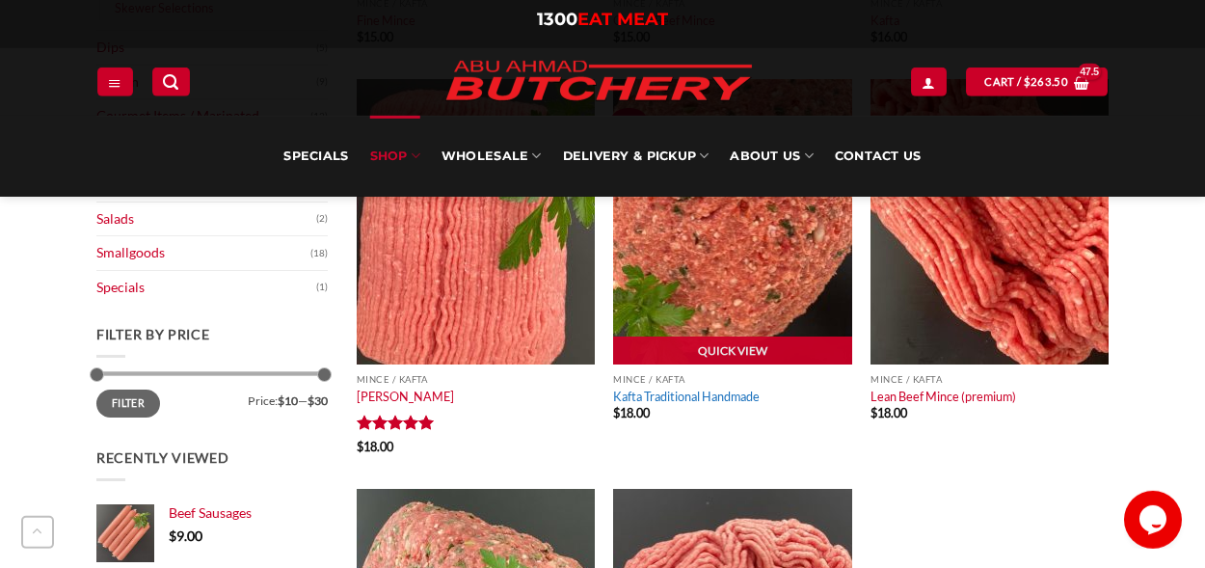
click at [684, 392] on link "Kafta Traditional Handmade" at bounding box center [686, 395] width 146 height 15
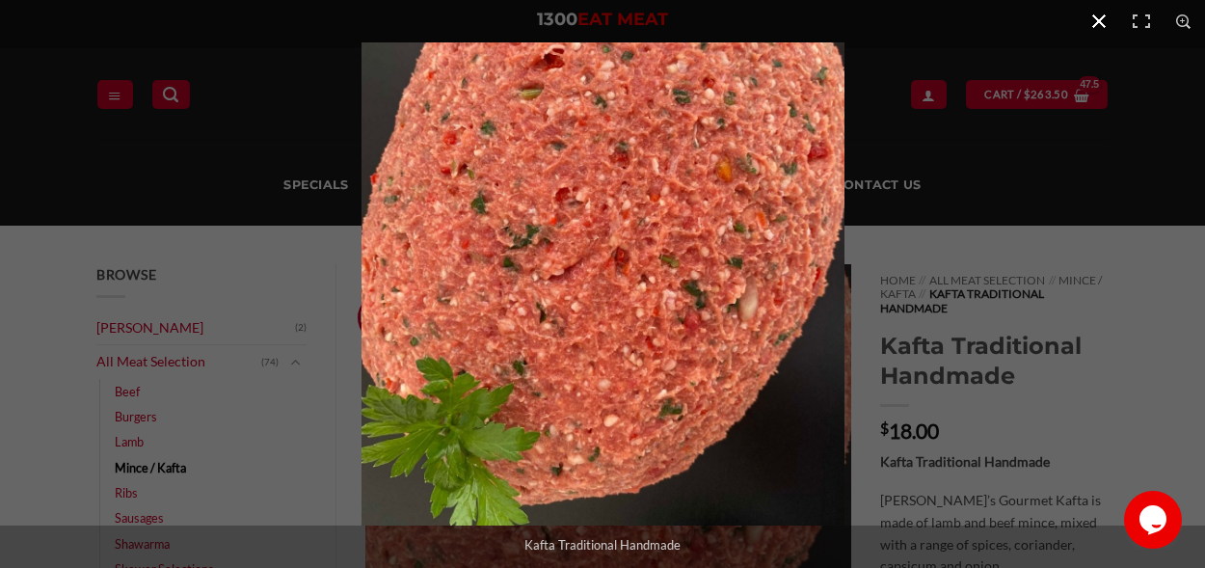
click at [1101, 25] on button "Close (Esc)" at bounding box center [1098, 21] width 42 height 42
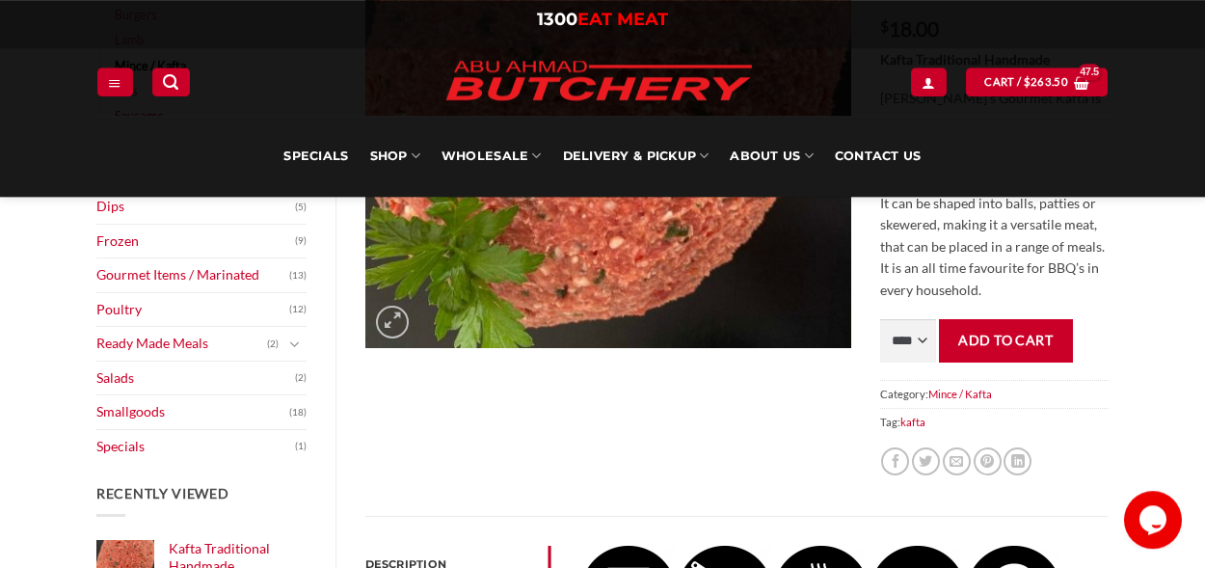
scroll to position [407, 0]
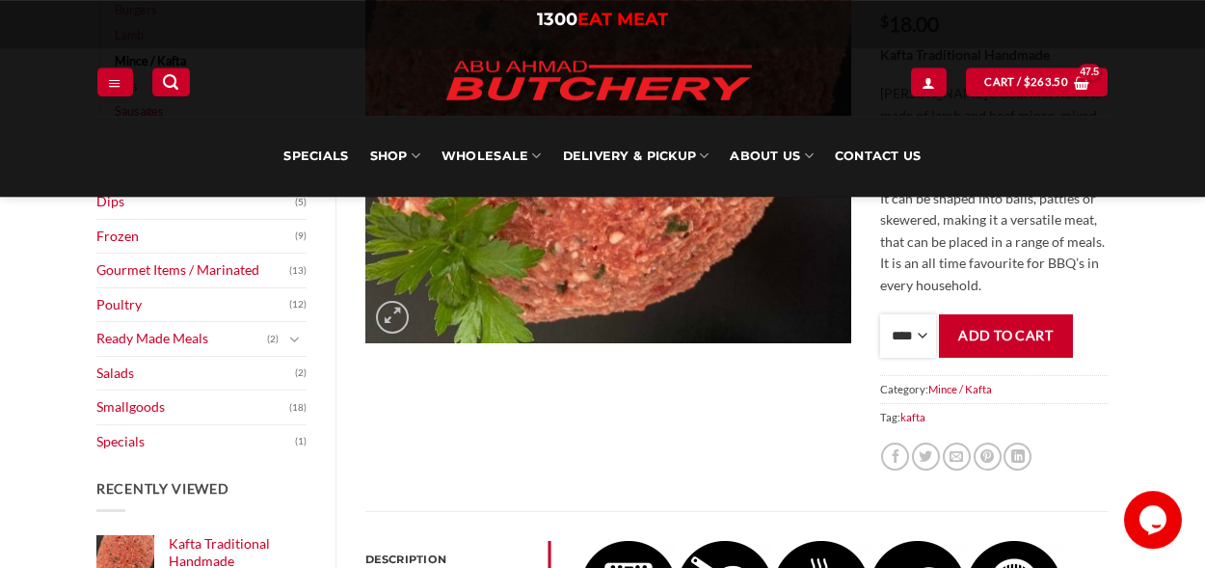
click at [880, 314] on select "**** * *** * *** * *** * *** * *** * *** * *** * *** * *** ** **** ** **** ** *…" at bounding box center [908, 335] width 56 height 43
select select "*"
click option "*" at bounding box center [0, 0] width 0 height 0
click at [1000, 331] on button "Add to cart" at bounding box center [1006, 335] width 134 height 43
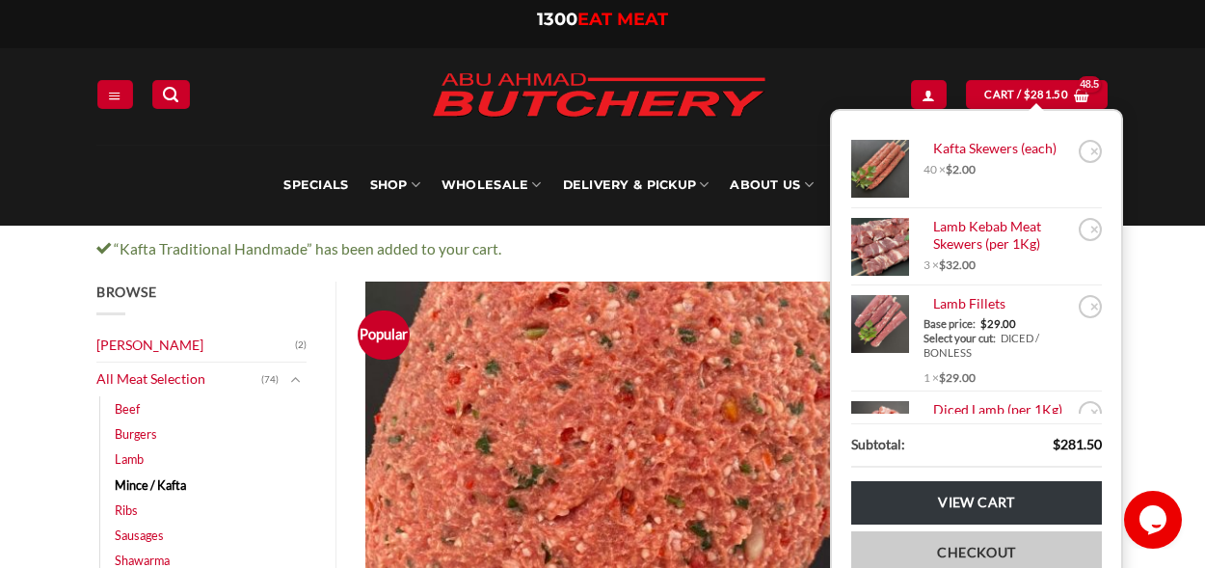
click at [905, 558] on link "Checkout" at bounding box center [976, 552] width 251 height 43
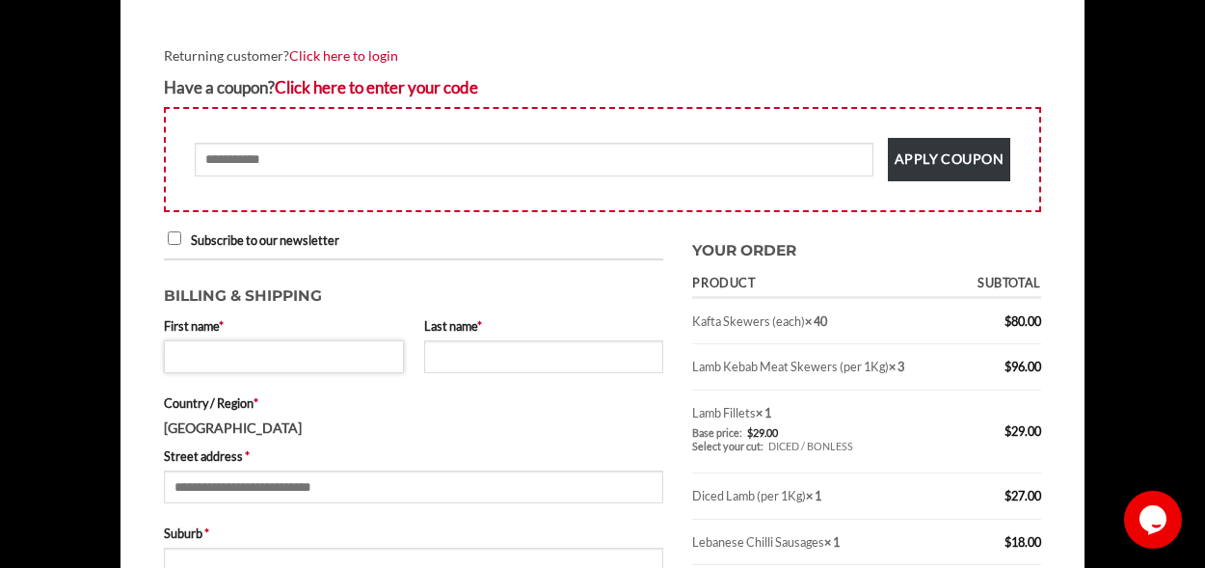
click at [271, 357] on input "First name *" at bounding box center [284, 356] width 240 height 33
type input "*"
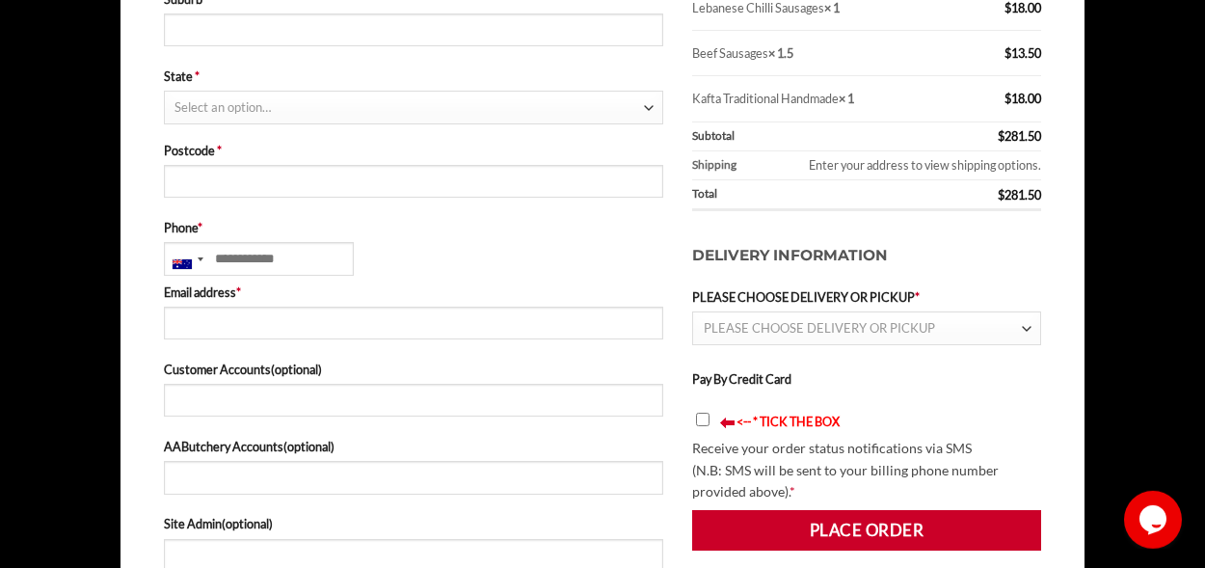
scroll to position [791, 0]
type input "******"
click at [734, 321] on span "PLEASE CHOOSE DELIVERY OR PICKUP" at bounding box center [819, 326] width 231 height 15
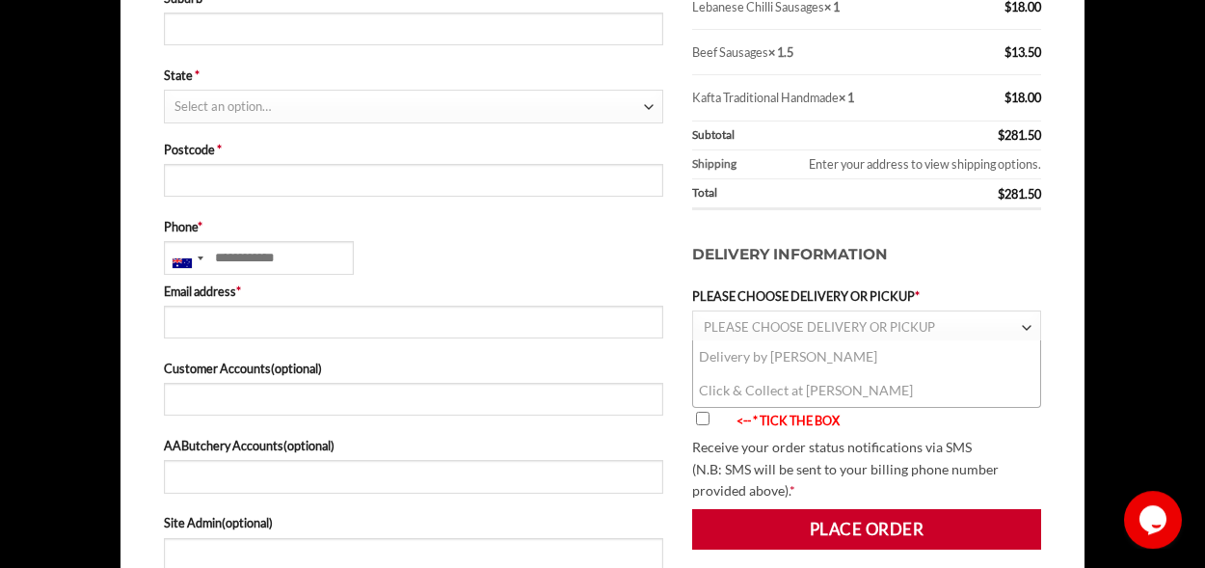
click at [726, 404] on li "Click & Collect at [PERSON_NAME]" at bounding box center [866, 391] width 347 height 34
click at [732, 394] on li "Click & Collect at [PERSON_NAME]" at bounding box center [866, 391] width 347 height 34
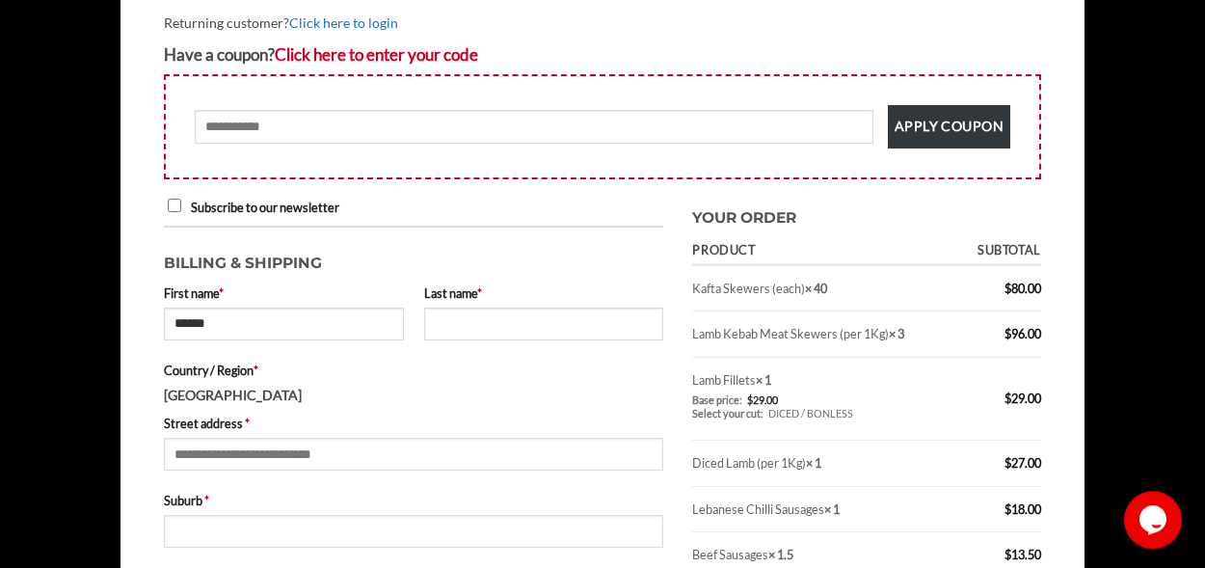
scroll to position [836, 0]
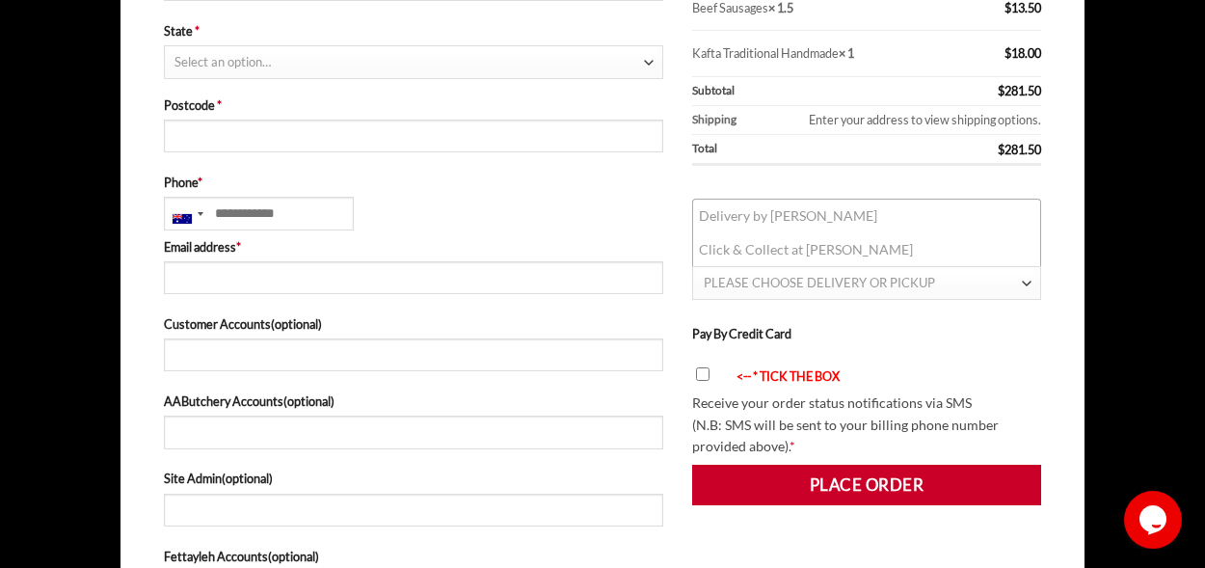
click at [387, 20] on div "**********" at bounding box center [602, 241] width 877 height 1551
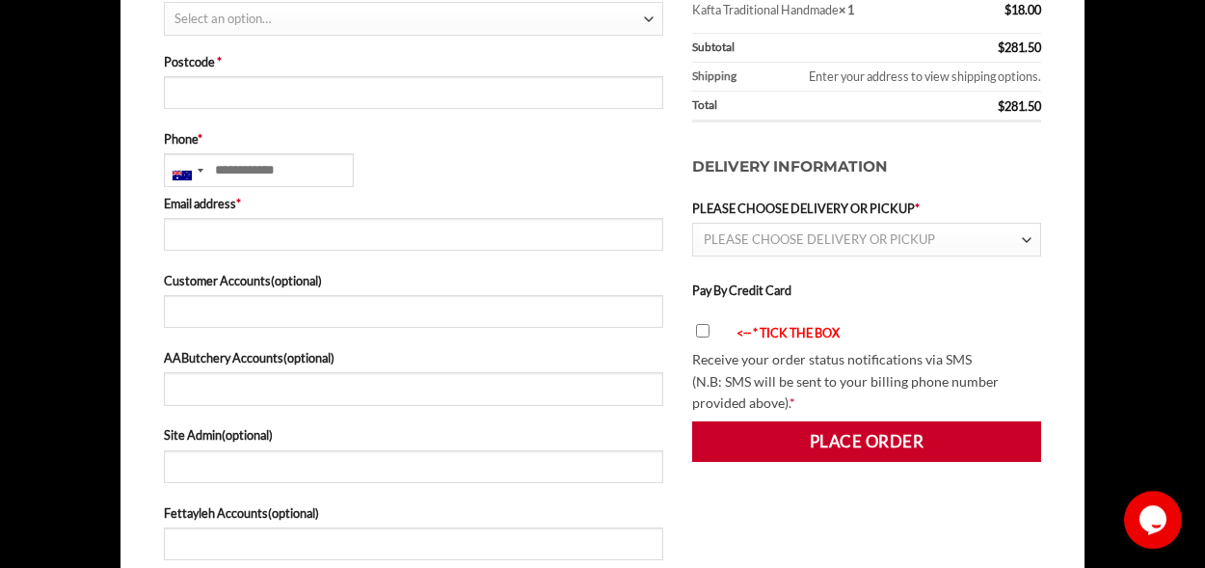
scroll to position [877, 0]
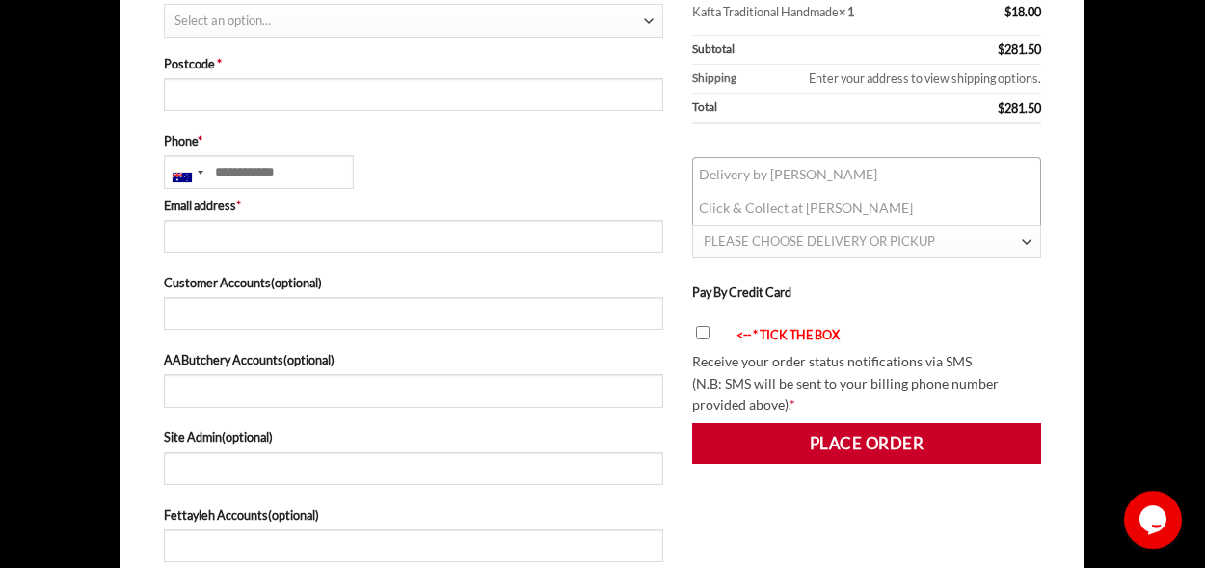
click at [723, 242] on span "PLEASE CHOOSE DELIVERY OR PICKUP" at bounding box center [819, 240] width 231 height 15
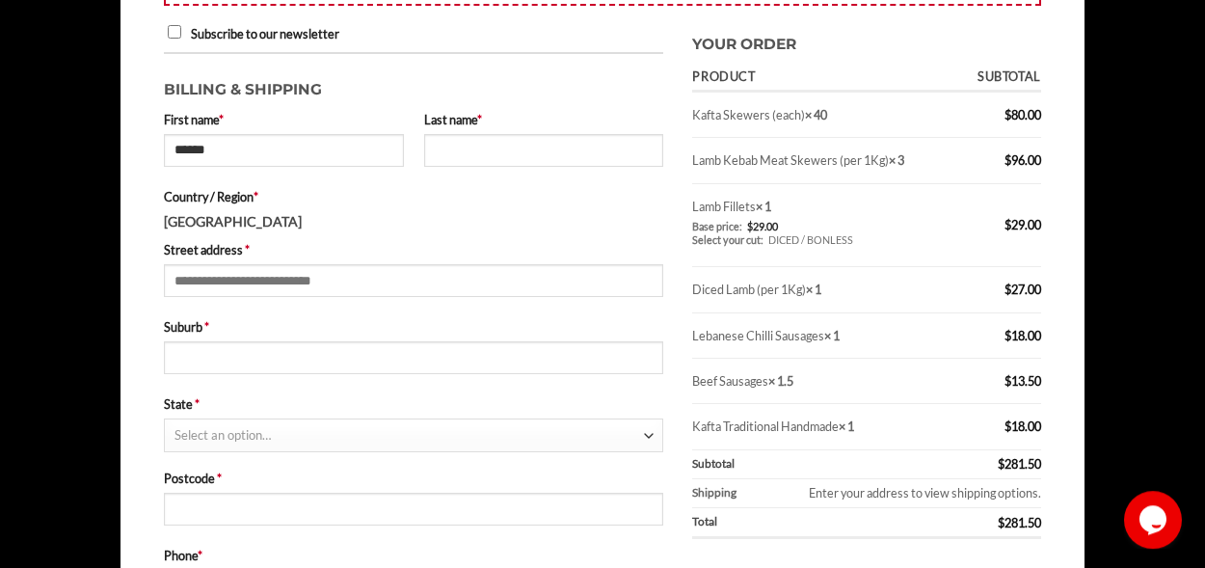
scroll to position [462, 0]
click at [523, 144] on input "Last name *" at bounding box center [544, 151] width 240 height 33
type input "*********"
click at [218, 282] on input "Street address *" at bounding box center [413, 281] width 499 height 33
type input "**********"
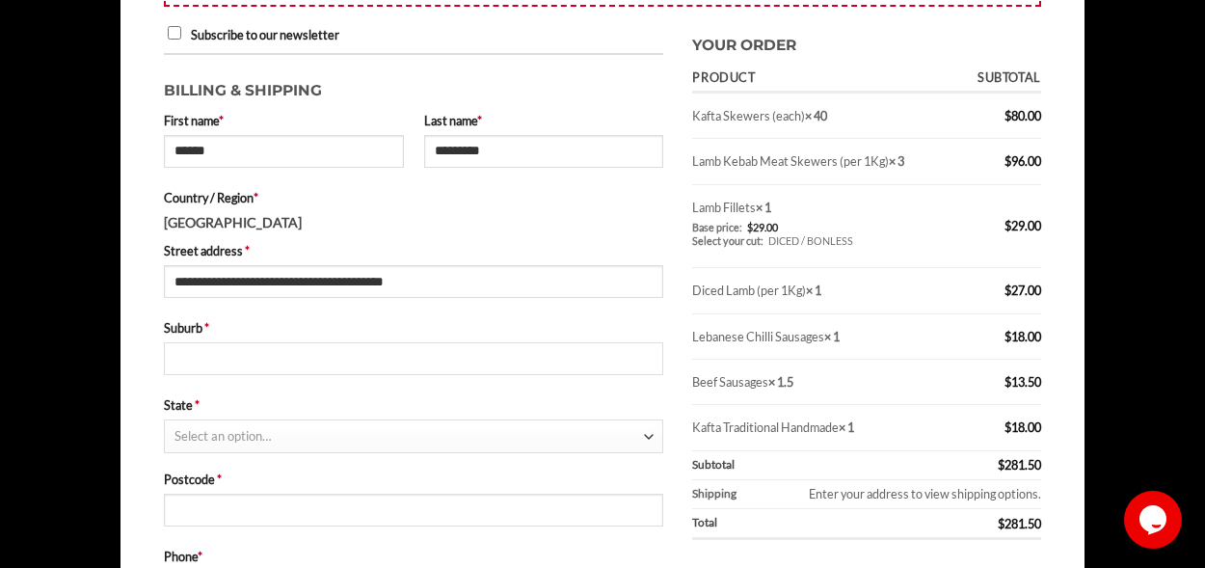
type input "**********"
type input "****"
select select "***"
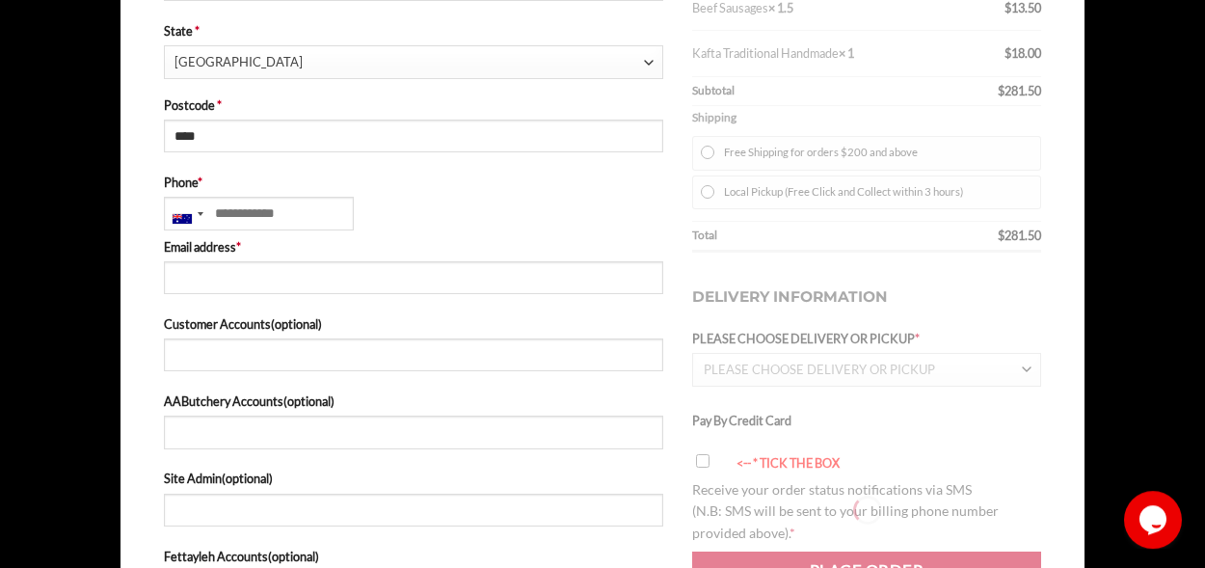
scroll to position [850, 0]
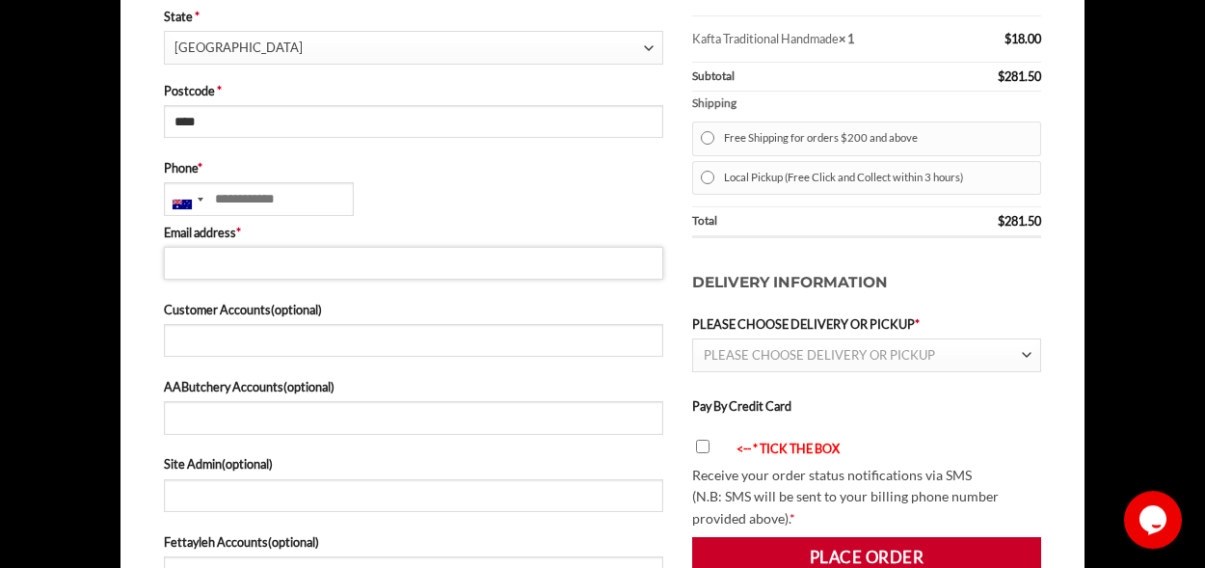
click at [249, 263] on input "Email address *" at bounding box center [413, 263] width 499 height 33
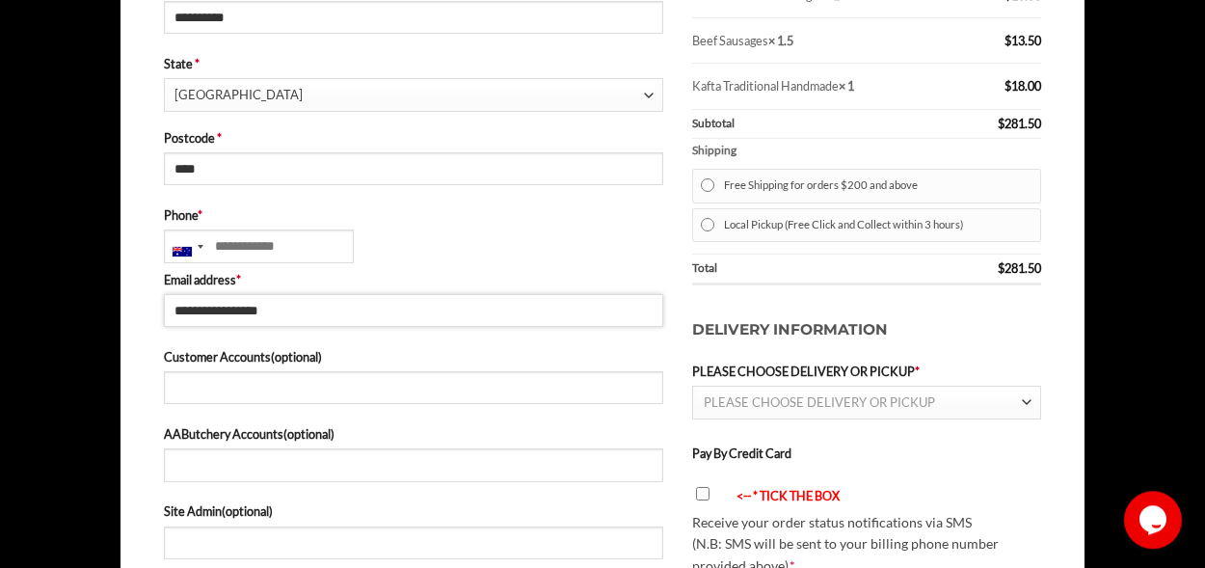
scroll to position [804, 0]
type input "**********"
click at [751, 231] on label "Local Pickup (Free Click and Collect within 3 hours)" at bounding box center [878, 223] width 308 height 25
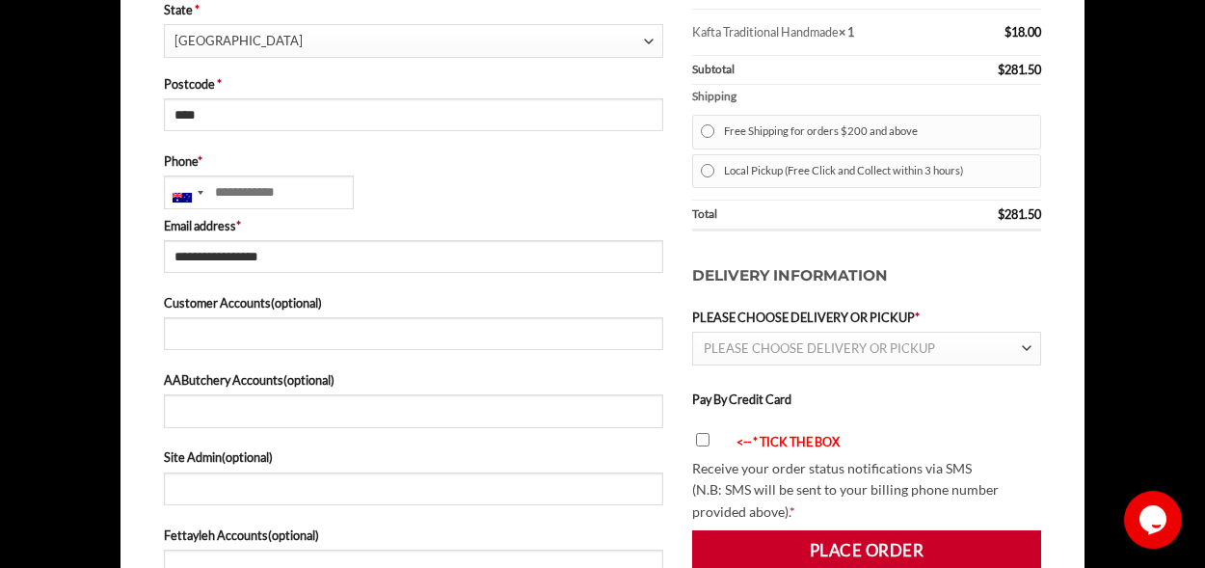
scroll to position [859, 0]
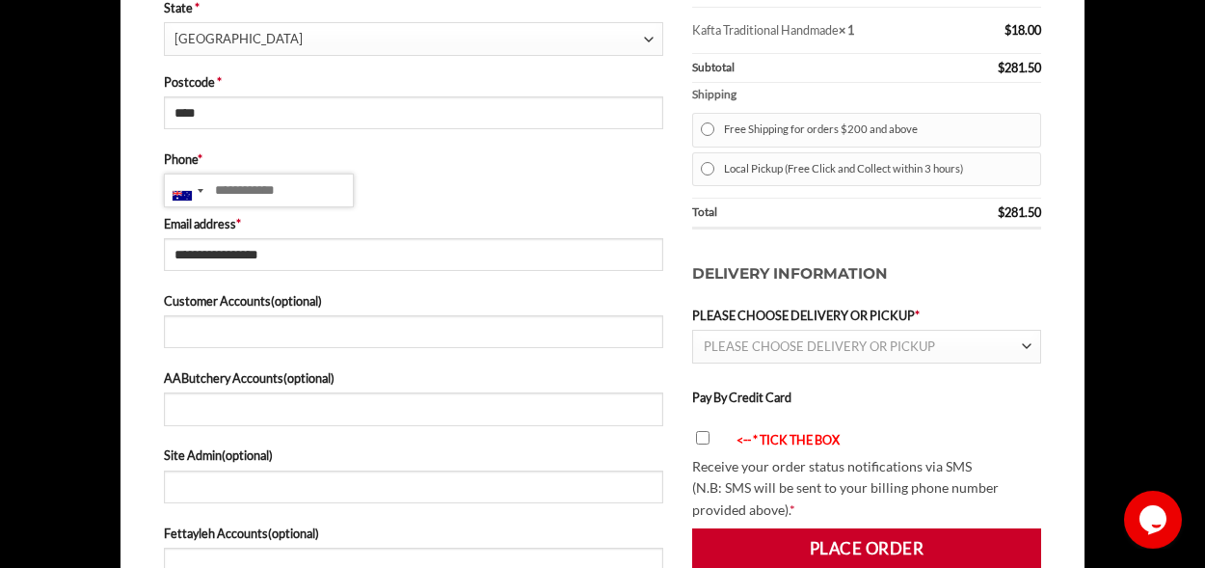
click at [285, 188] on input "Phone *" at bounding box center [259, 189] width 190 height 33
type input "**********"
click at [811, 332] on span "PLEASE CHOOSE DELIVERY OR PICKUP" at bounding box center [863, 347] width 318 height 32
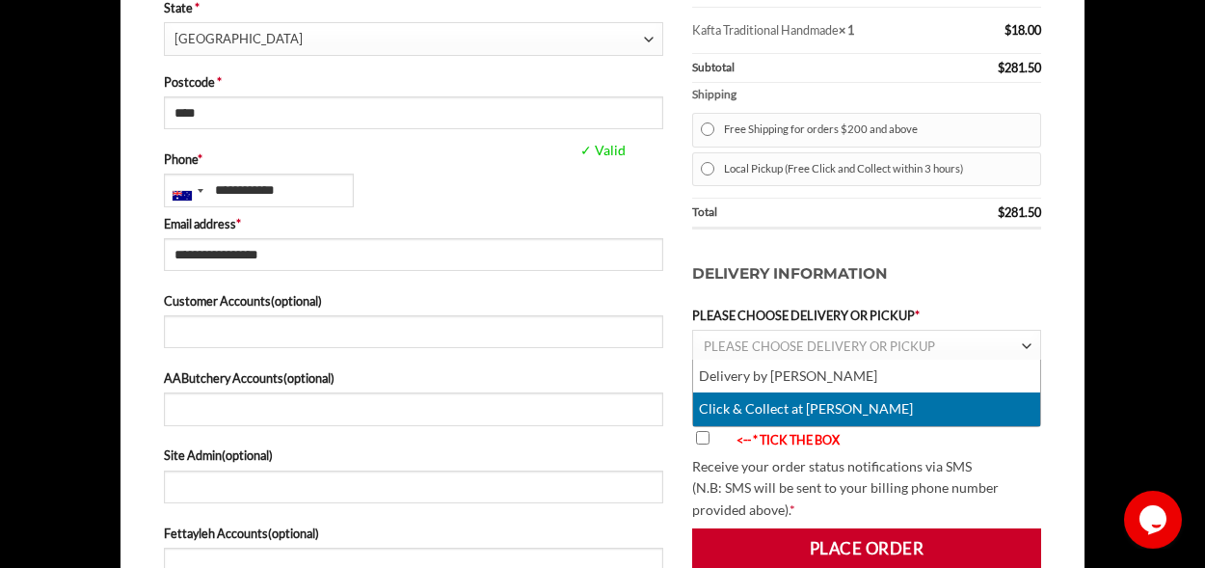
select select "******"
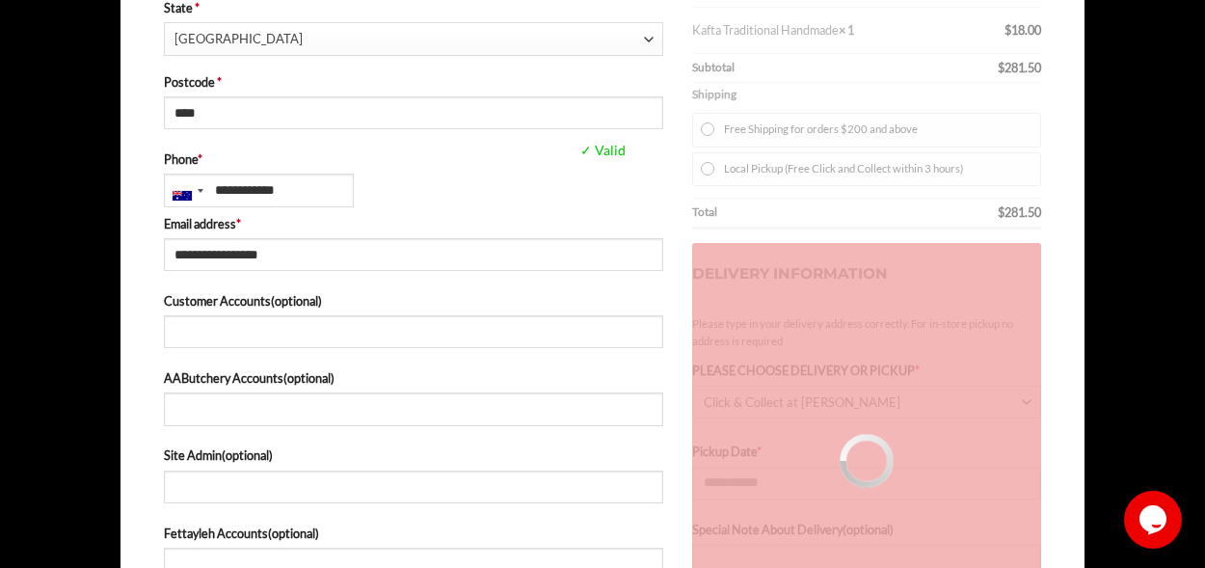
type input "**********"
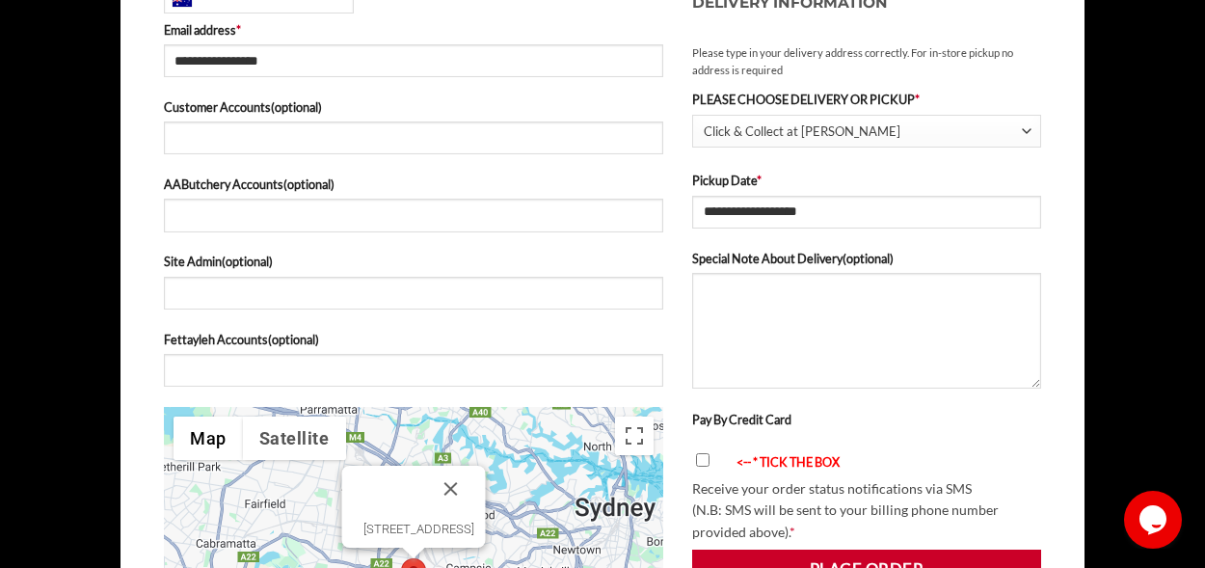
scroll to position [1053, 0]
click at [847, 303] on textarea "Special Note About Delivery (optional)" at bounding box center [866, 330] width 349 height 116
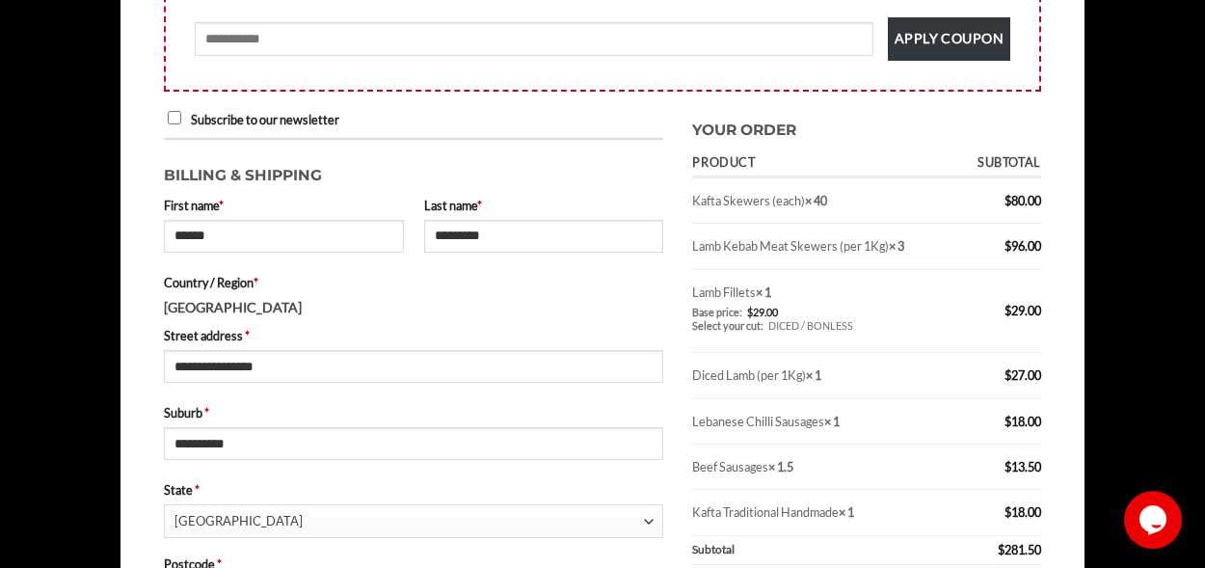
scroll to position [378, 0]
click at [173, 112] on p "Subscribe to our newsletter" at bounding box center [413, 119] width 499 height 22
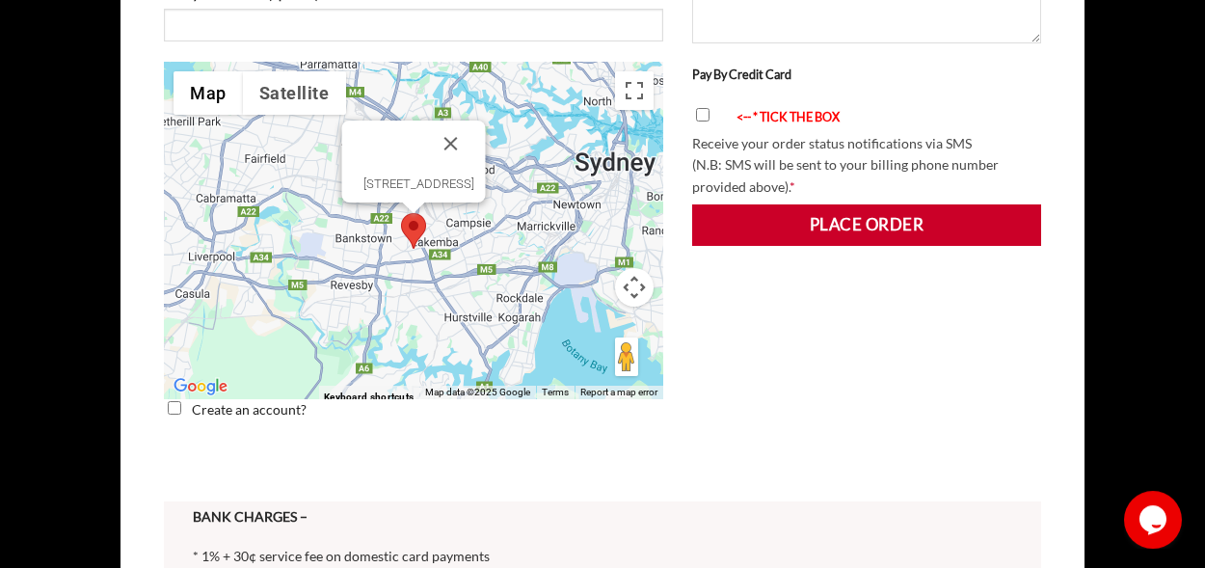
scroll to position [1484, 0]
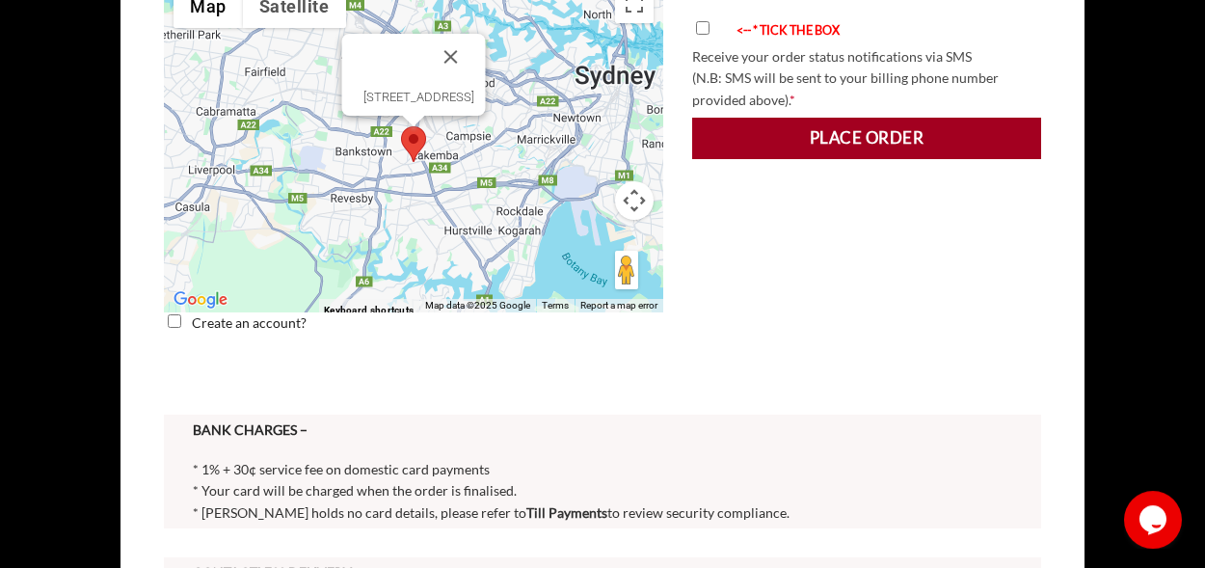
click at [768, 152] on button "Place order" at bounding box center [866, 138] width 349 height 40
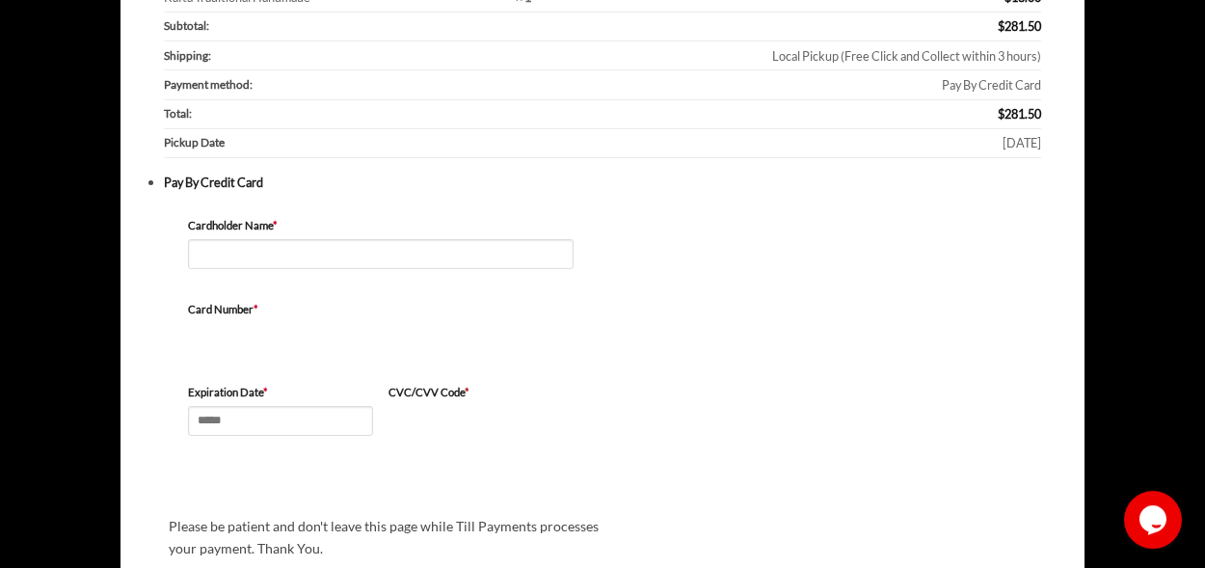
scroll to position [592, 0]
click at [434, 261] on input "Cardholder Name *" at bounding box center [381, 252] width 386 height 30
type input "**********"
click at [237, 416] on input "Expiration Date *" at bounding box center [280, 419] width 185 height 30
type input "*****"
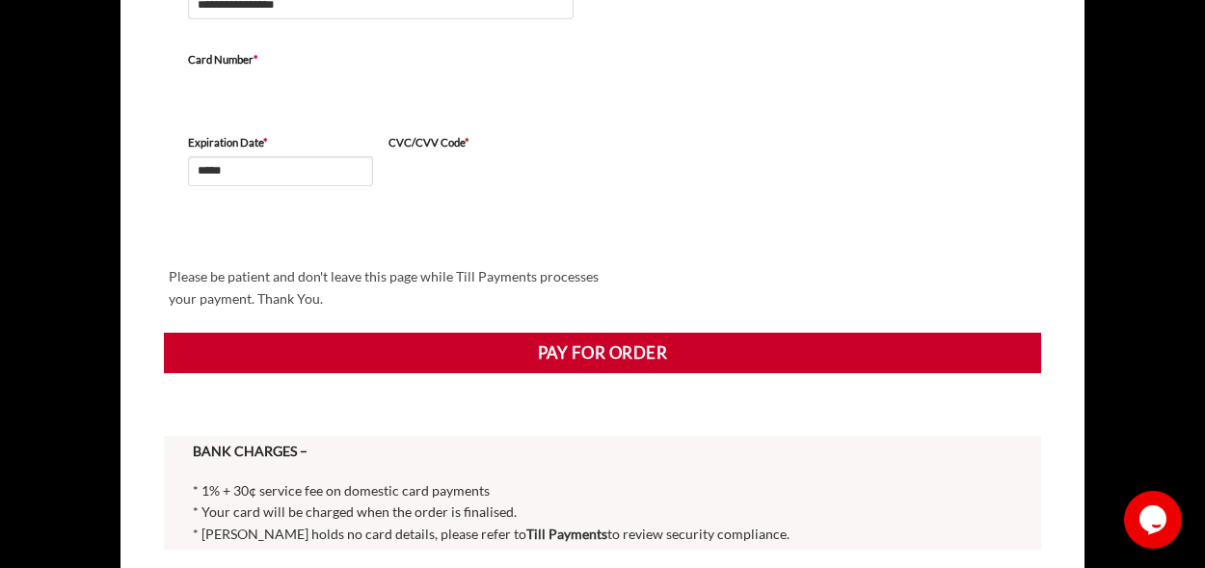
scroll to position [840, 0]
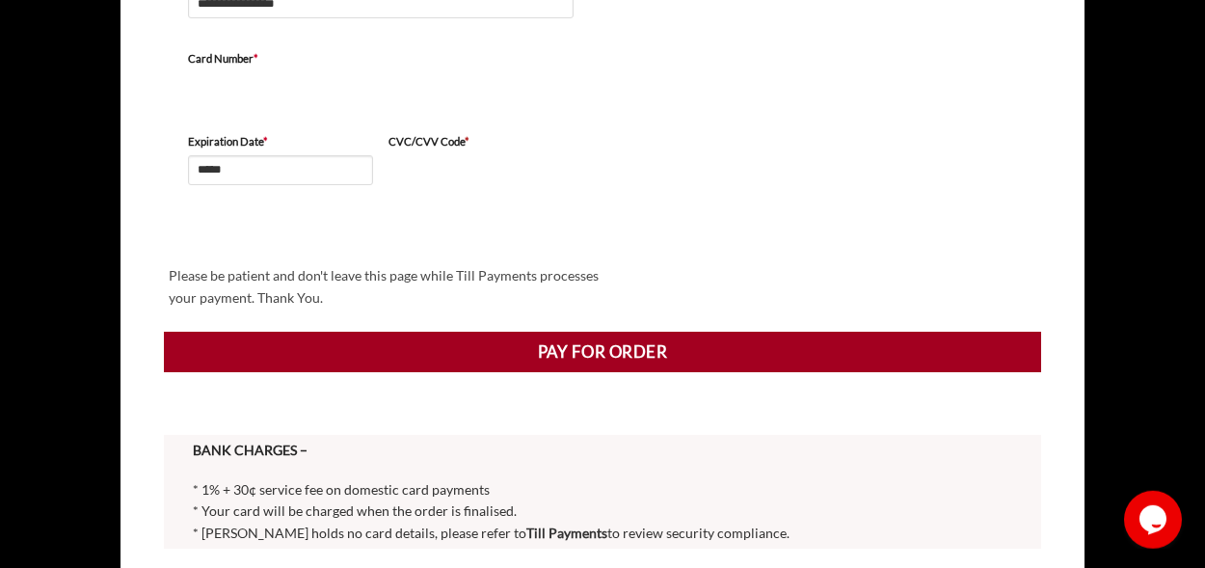
click at [565, 346] on button "Pay for order" at bounding box center [602, 352] width 877 height 40
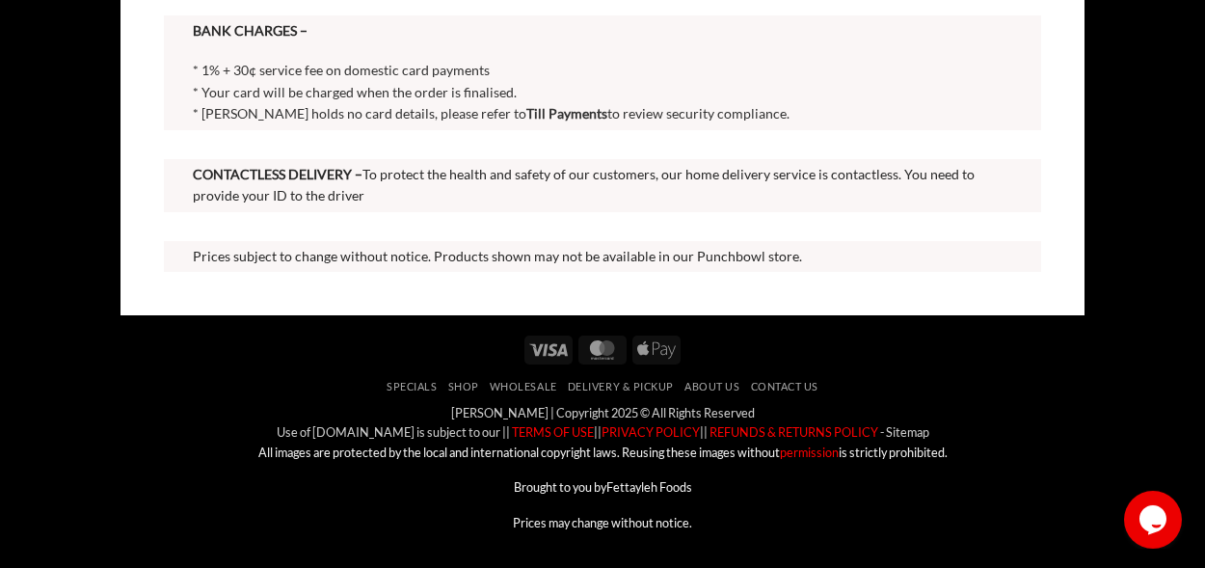
scroll to position [842, 0]
